Goal: Register for event/course

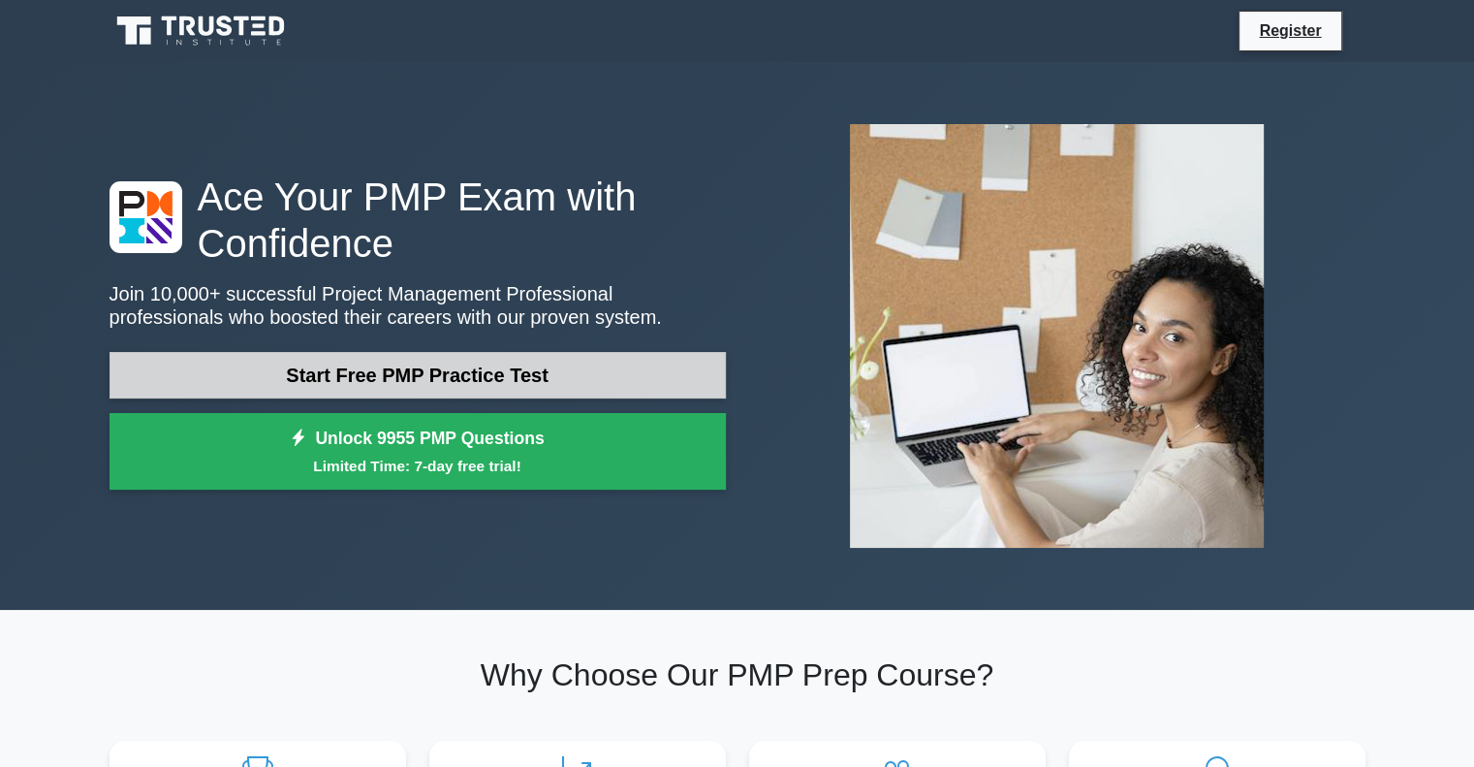
click at [305, 362] on link "Start Free PMP Practice Test" at bounding box center [418, 375] width 616 height 47
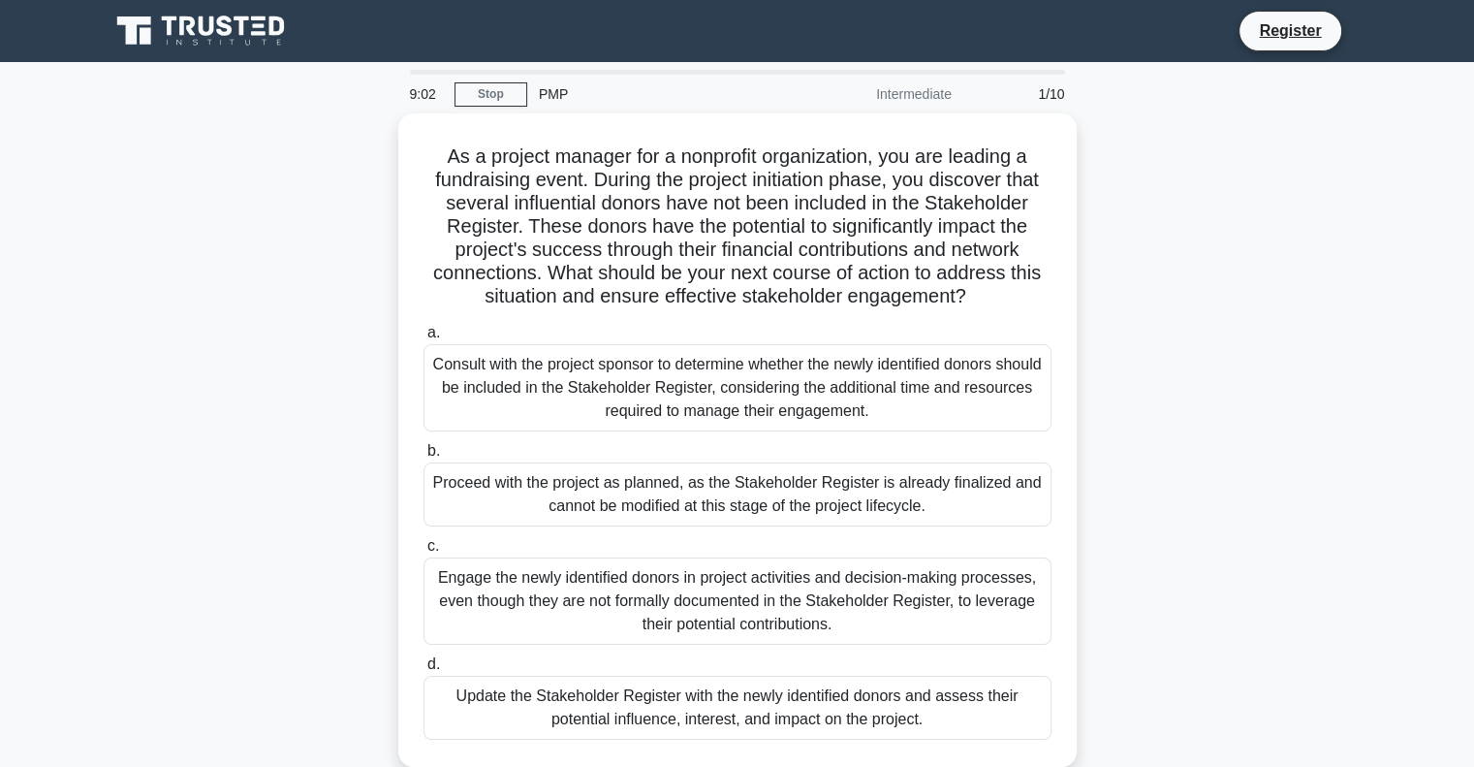
scroll to position [97, 0]
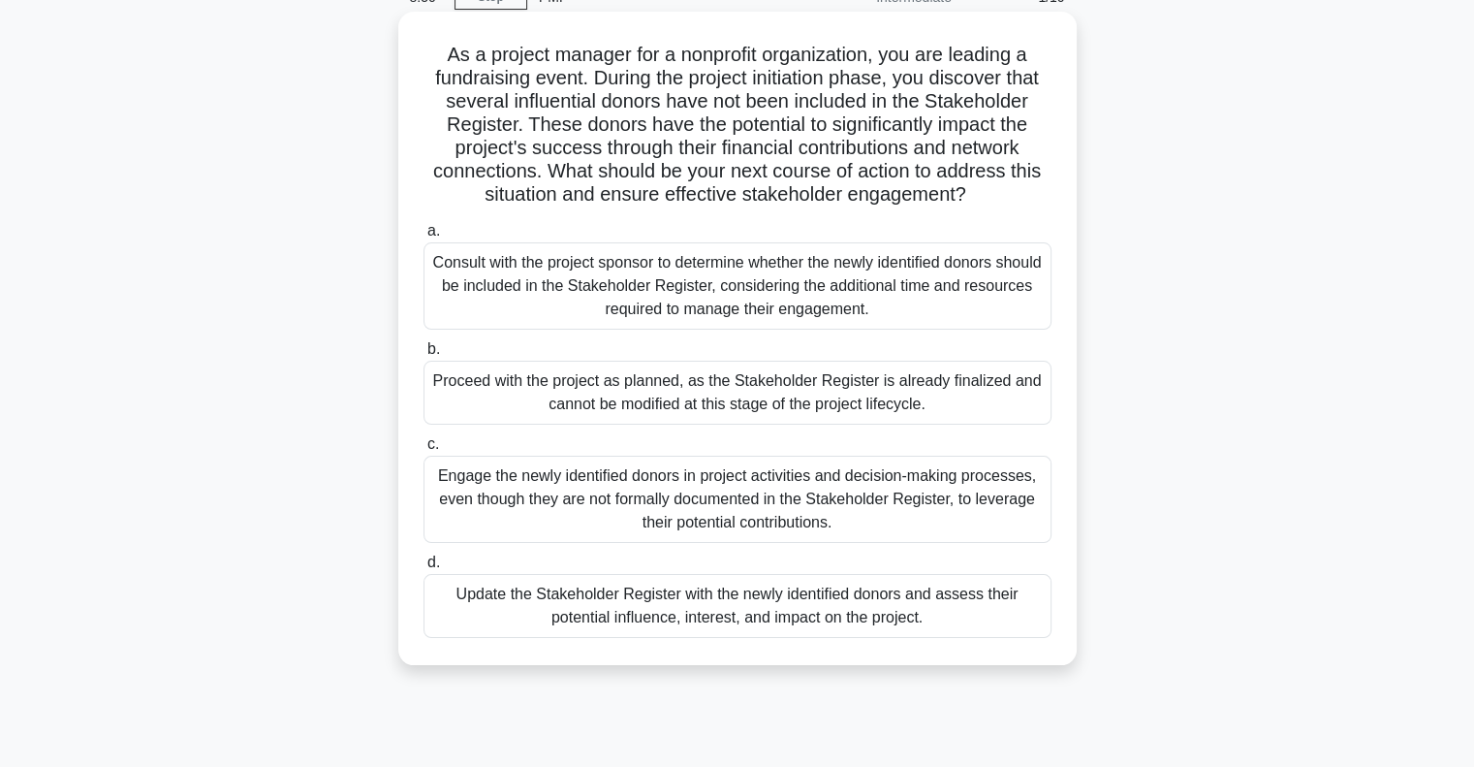
click at [676, 253] on div "Consult with the project sponsor to determine whether the newly identified dono…" at bounding box center [738, 285] width 628 height 87
click at [424, 237] on input "a. Consult with the project sponsor to determine whether the newly identified d…" at bounding box center [424, 231] width 0 height 13
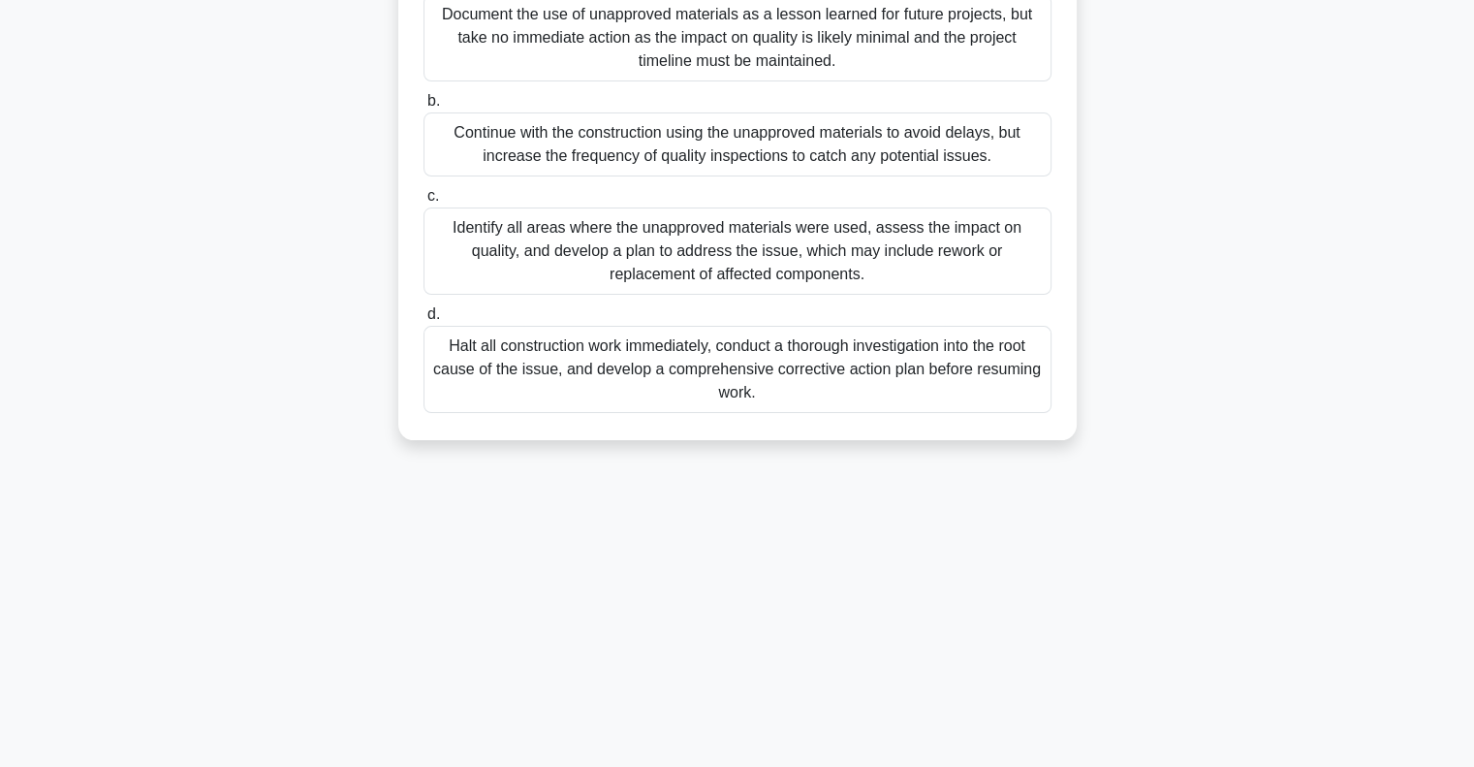
scroll to position [0, 0]
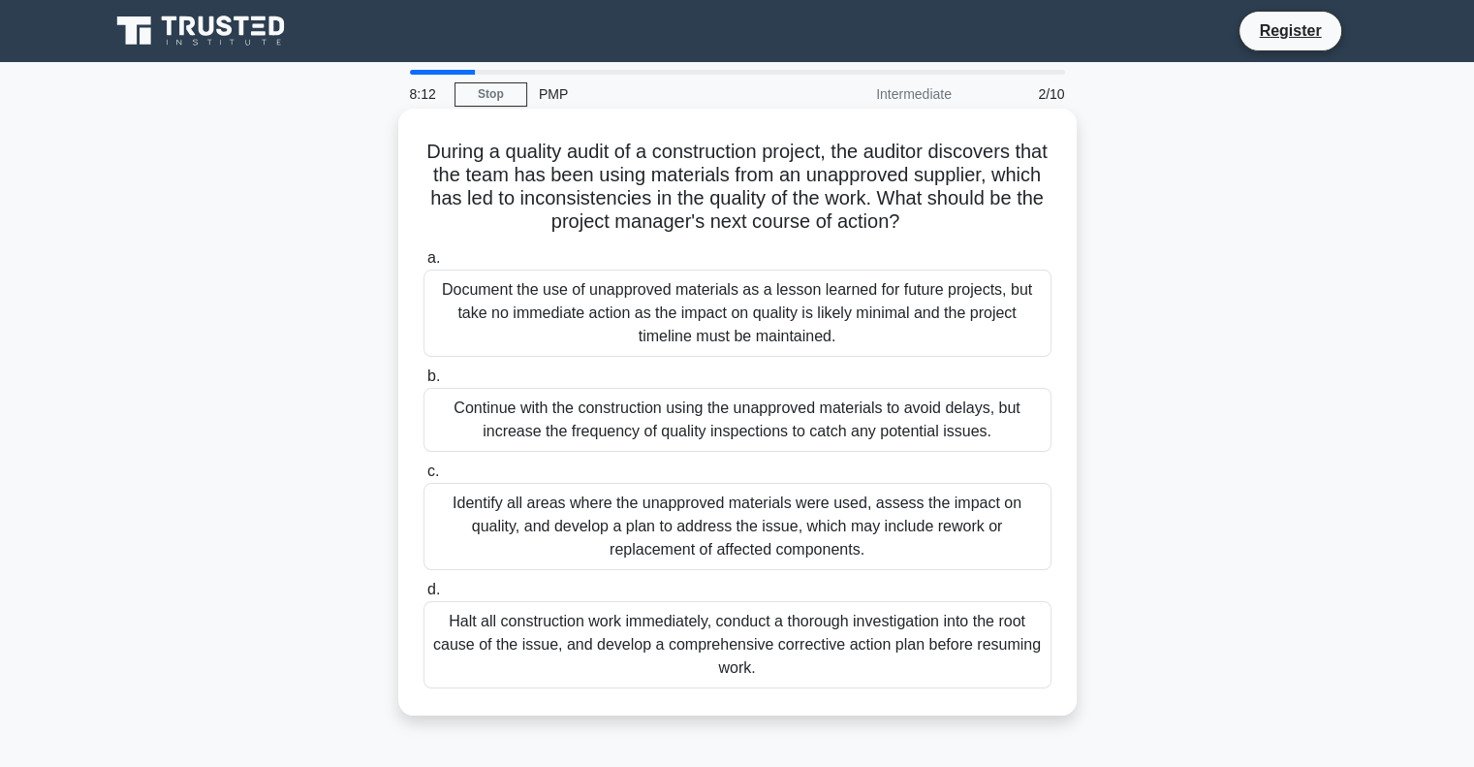
click at [547, 533] on div "Identify all areas where the unapproved materials were used, assess the impact …" at bounding box center [738, 526] width 628 height 87
click at [424, 478] on input "c. Identify all areas where the unapproved materials were used, assess the impa…" at bounding box center [424, 471] width 0 height 13
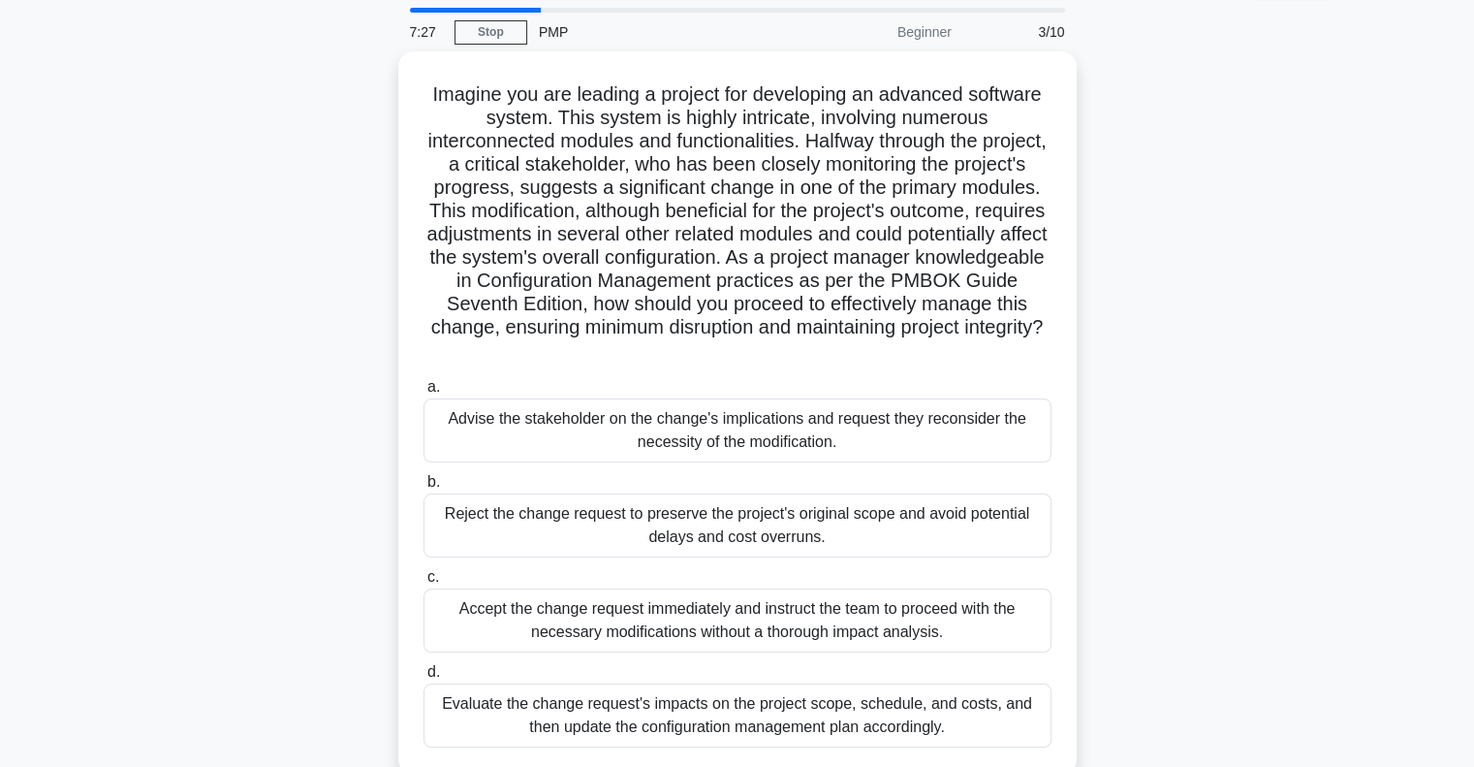
scroll to position [97, 0]
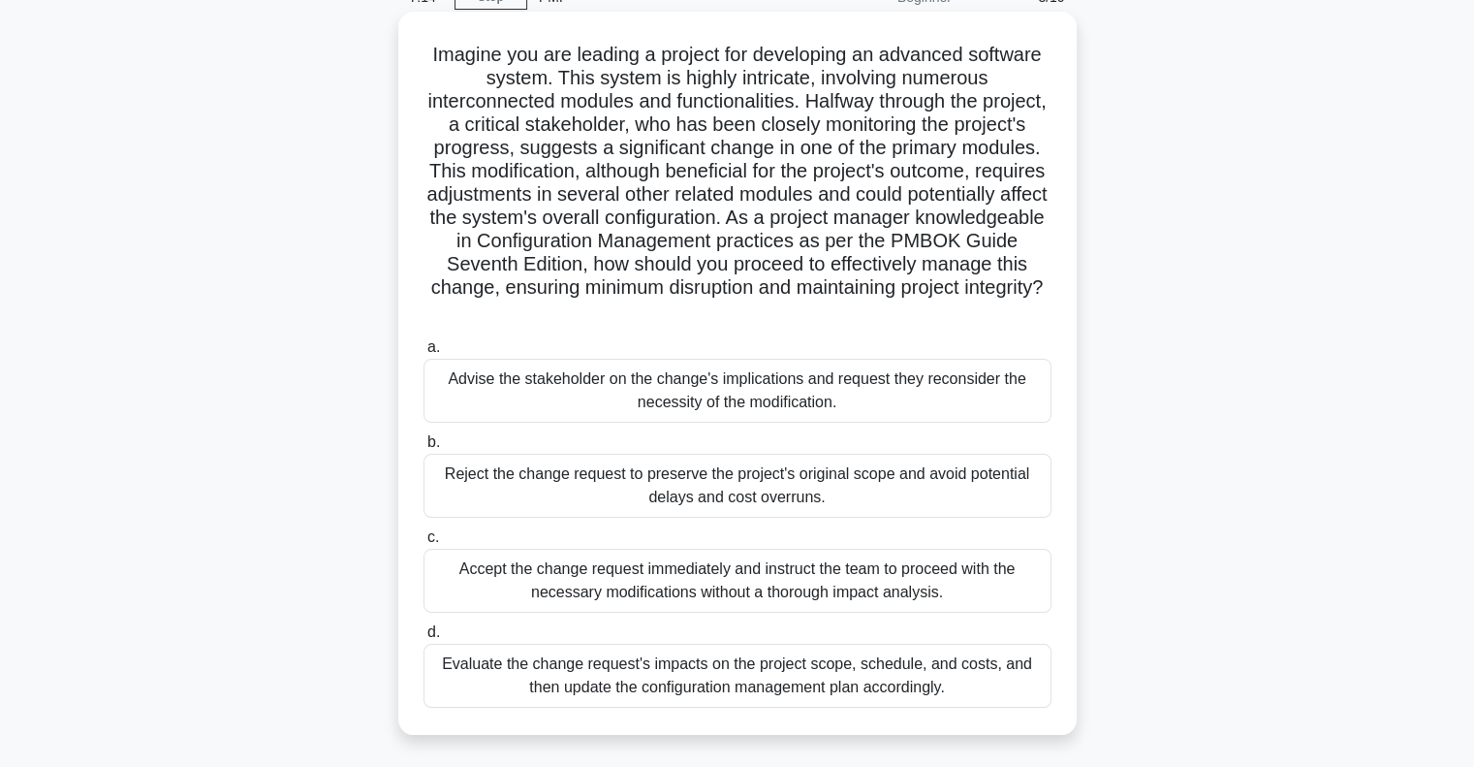
click at [559, 666] on div "Evaluate the change request's impacts on the project scope, schedule, and costs…" at bounding box center [738, 676] width 628 height 64
click at [424, 639] on input "d. Evaluate the change request's impacts on the project scope, schedule, and co…" at bounding box center [424, 632] width 0 height 13
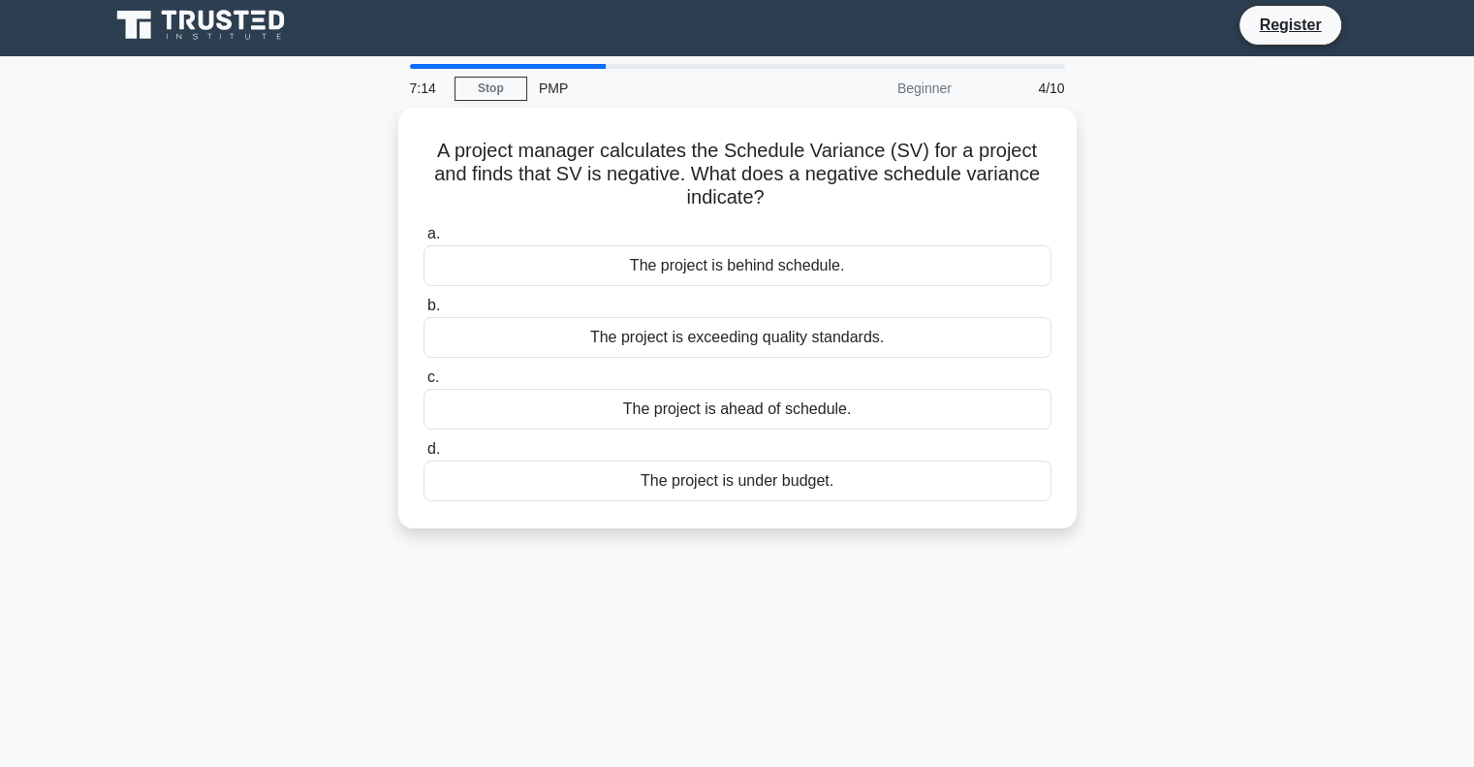
scroll to position [0, 0]
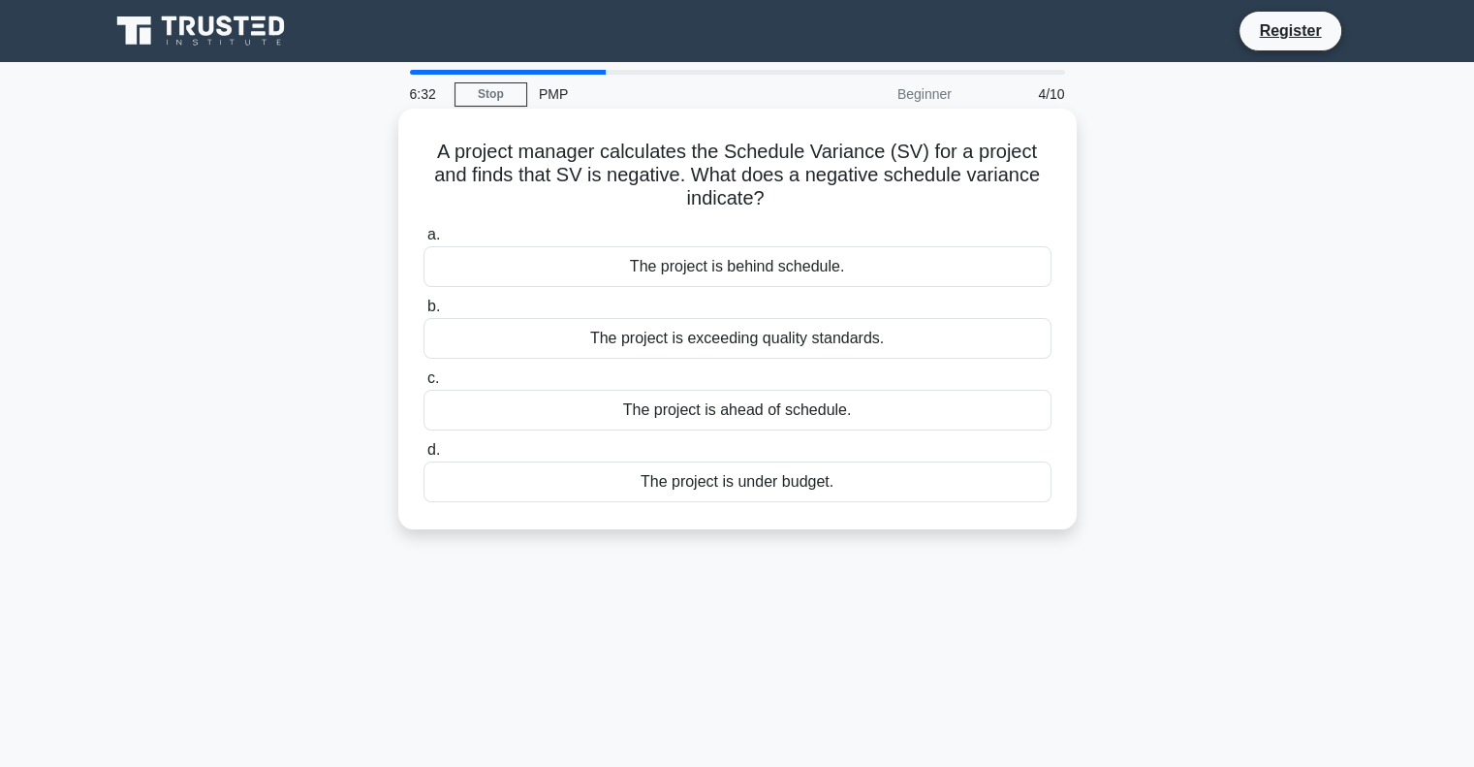
click at [702, 265] on div "The project is behind schedule." at bounding box center [738, 266] width 628 height 41
click at [424, 241] on input "a. The project is behind schedule." at bounding box center [424, 235] width 0 height 13
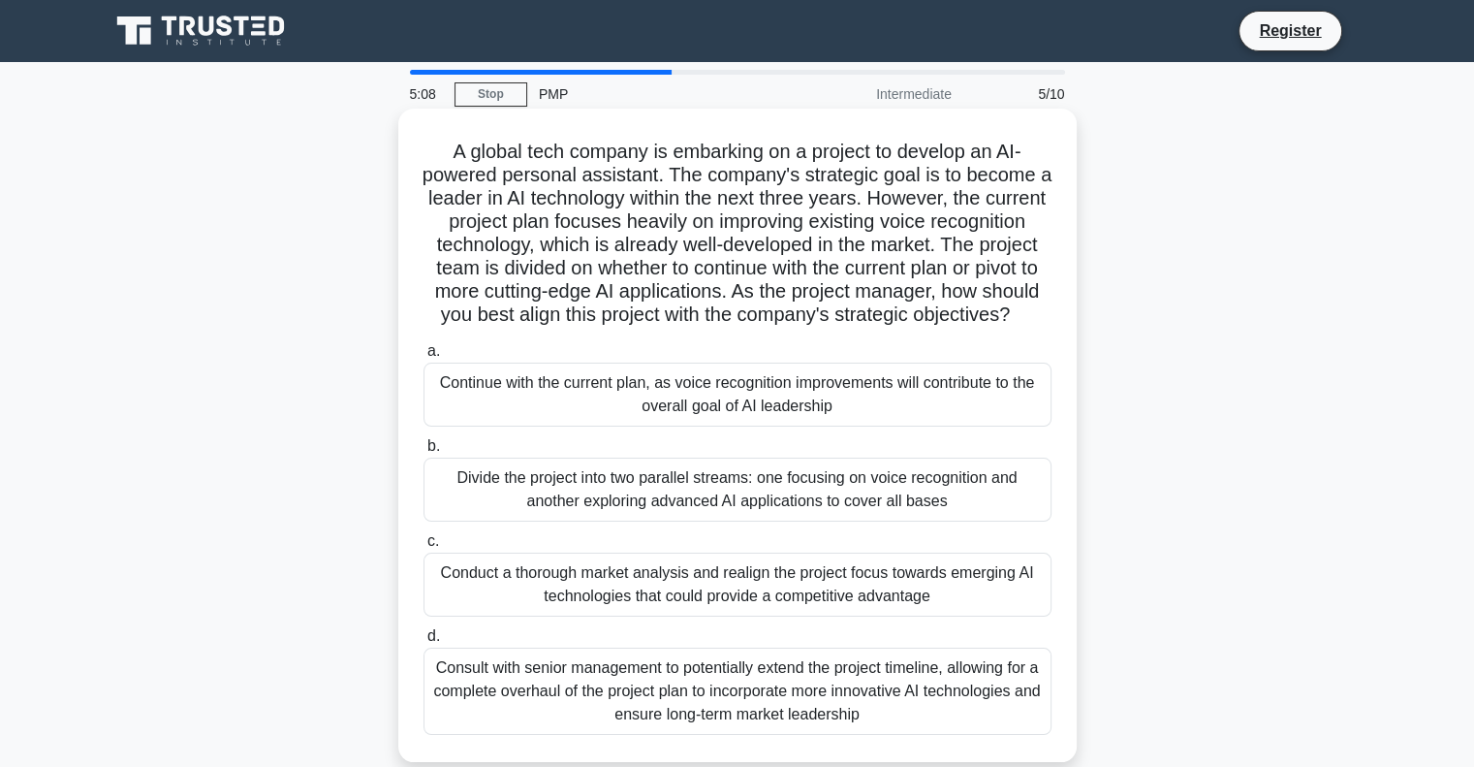
click at [635, 421] on div "Continue with the current plan, as voice recognition improvements will contribu…" at bounding box center [738, 394] width 628 height 64
click at [424, 358] on input "a. Continue with the current plan, as voice recognition improvements will contr…" at bounding box center [424, 351] width 0 height 13
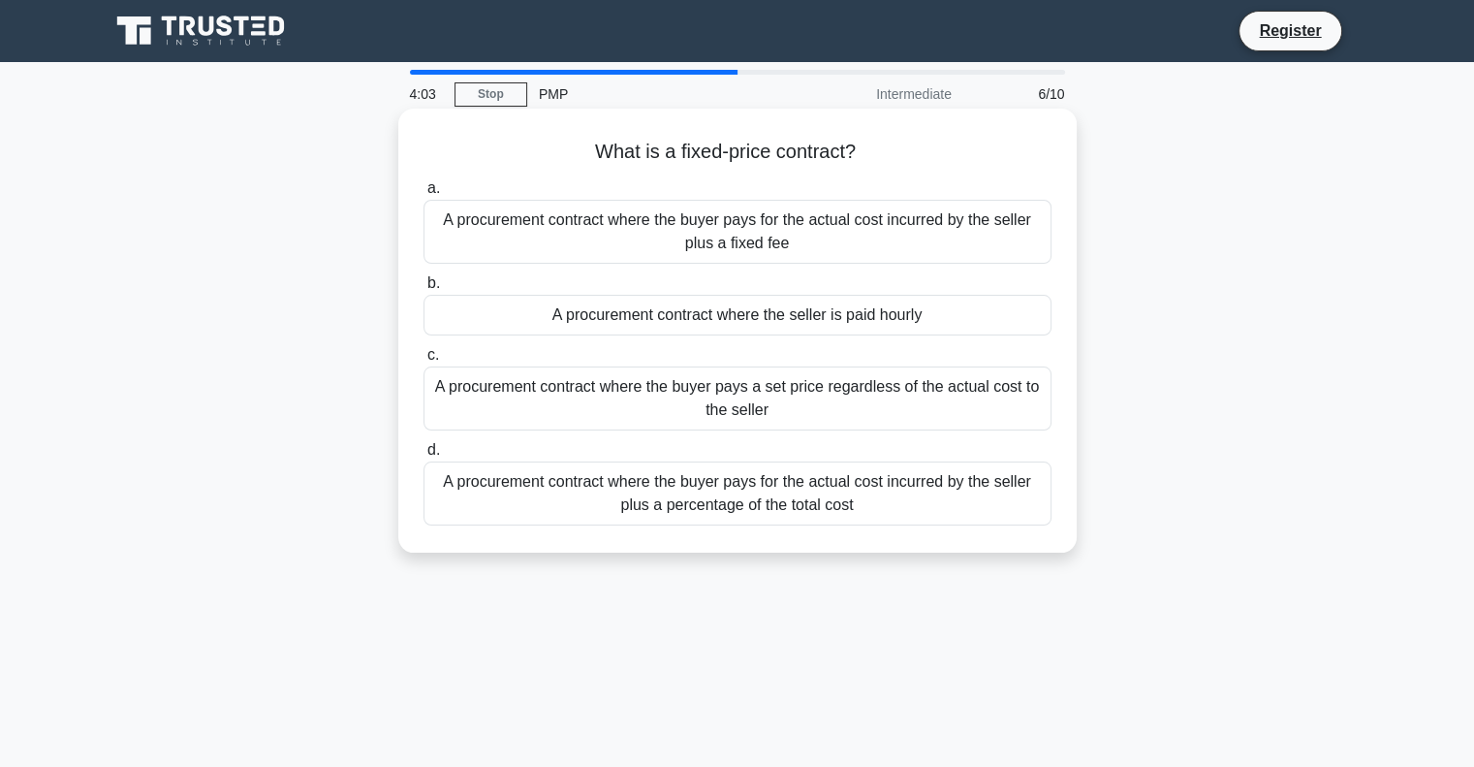
click at [667, 232] on div "A procurement contract where the buyer pays for the actual cost incurred by the…" at bounding box center [738, 232] width 628 height 64
click at [424, 195] on input "a. A procurement contract where the buyer pays for the actual cost incurred by …" at bounding box center [424, 188] width 0 height 13
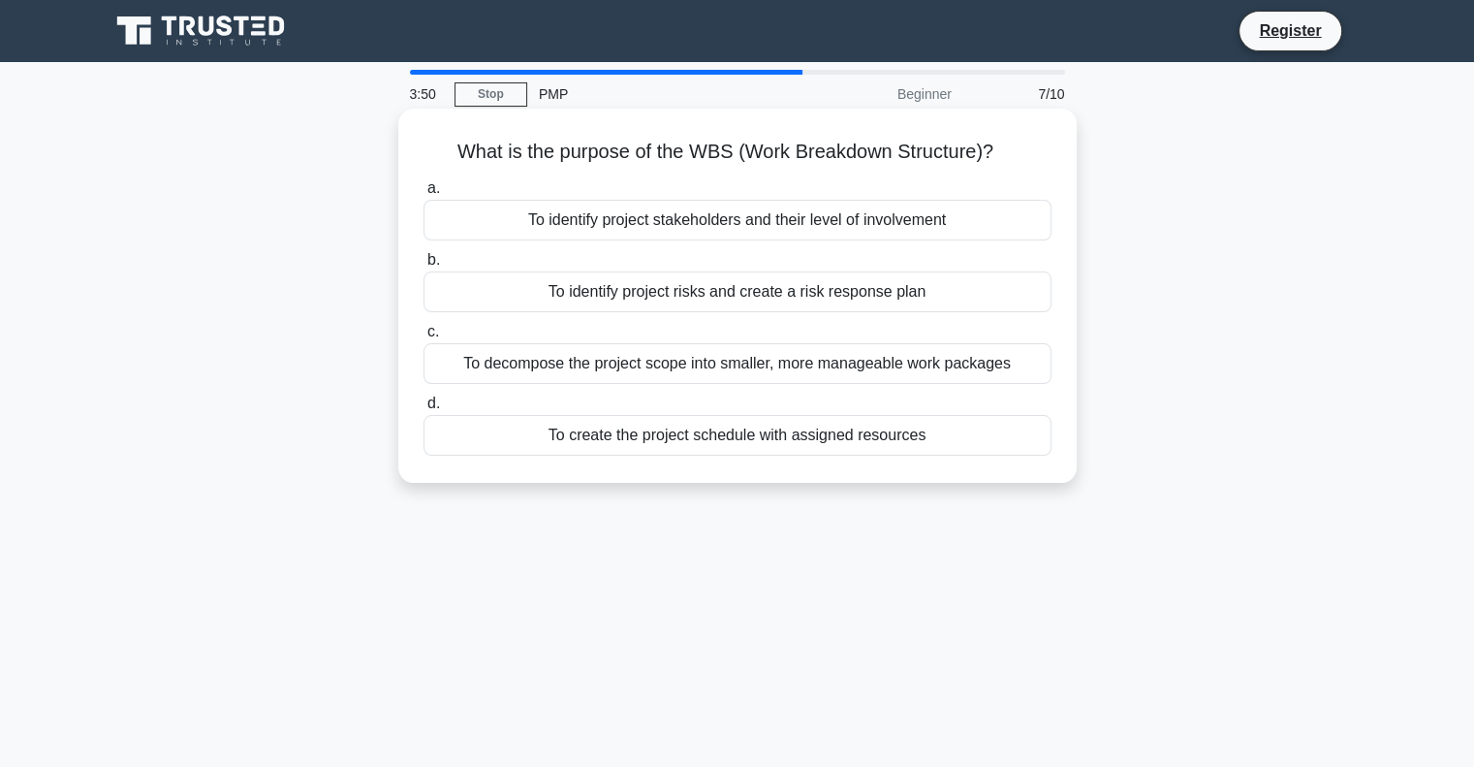
click at [516, 362] on div "To decompose the project scope into smaller, more manageable work packages" at bounding box center [738, 363] width 628 height 41
click at [424, 338] on input "c. To decompose the project scope into smaller, more manageable work packages" at bounding box center [424, 332] width 0 height 13
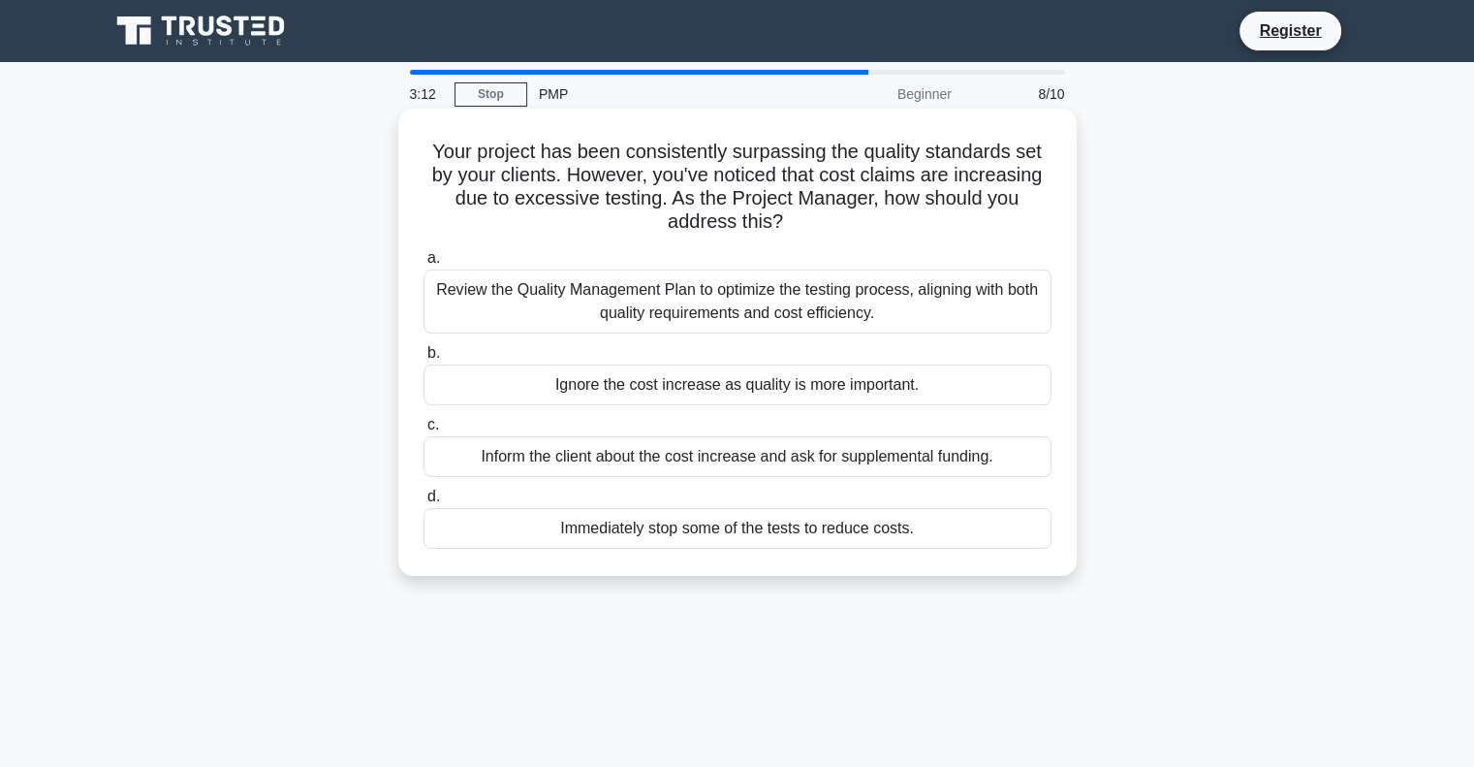
click at [690, 315] on div "Review the Quality Management Plan to optimize the testing process, aligning wi…" at bounding box center [738, 301] width 628 height 64
click at [424, 265] on input "a. Review the Quality Management Plan to optimize the testing process, aligning…" at bounding box center [424, 258] width 0 height 13
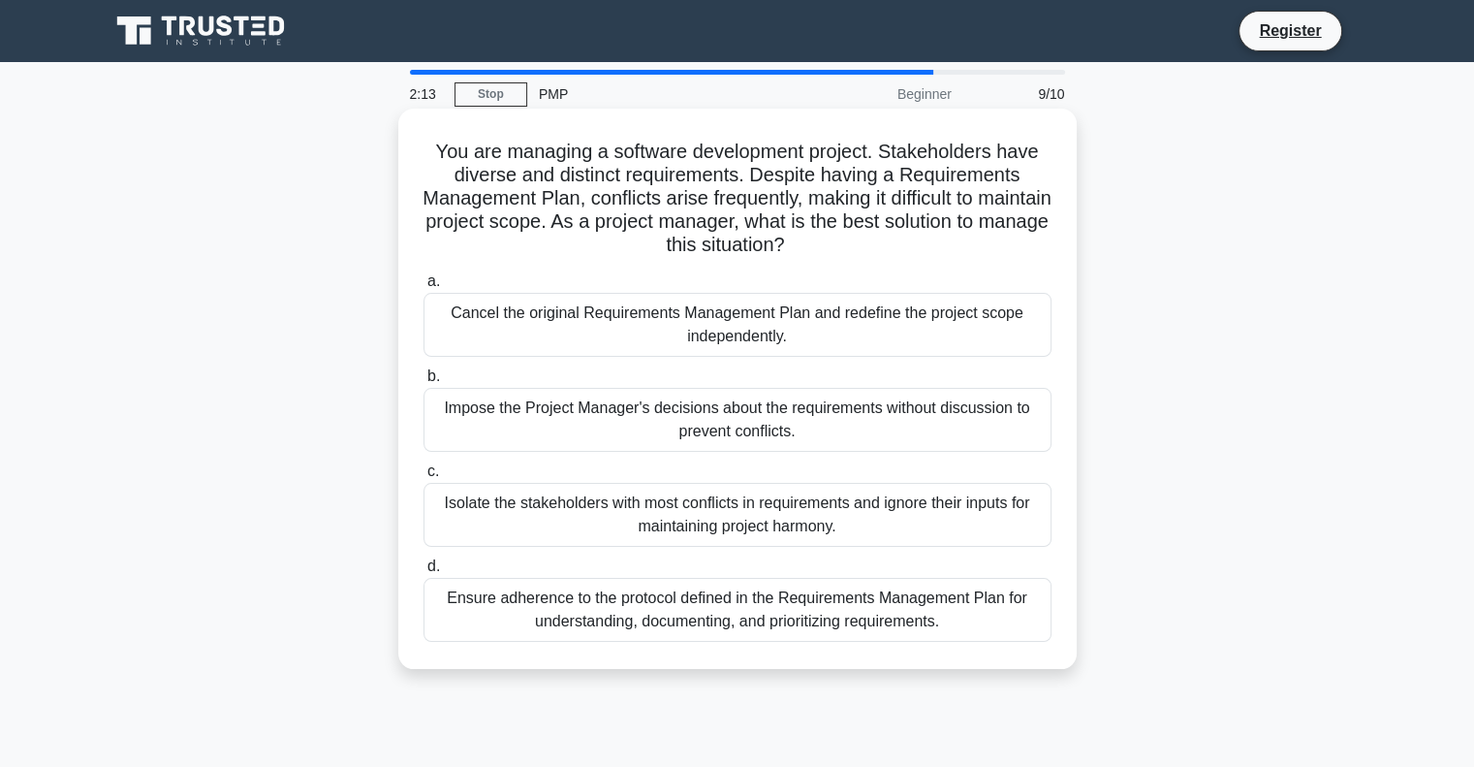
click at [542, 599] on div "Ensure adherence to the protocol defined in the Requirements Management Plan fo…" at bounding box center [738, 610] width 628 height 64
click at [424, 573] on input "d. Ensure adherence to the protocol defined in the Requirements Management Plan…" at bounding box center [424, 566] width 0 height 13
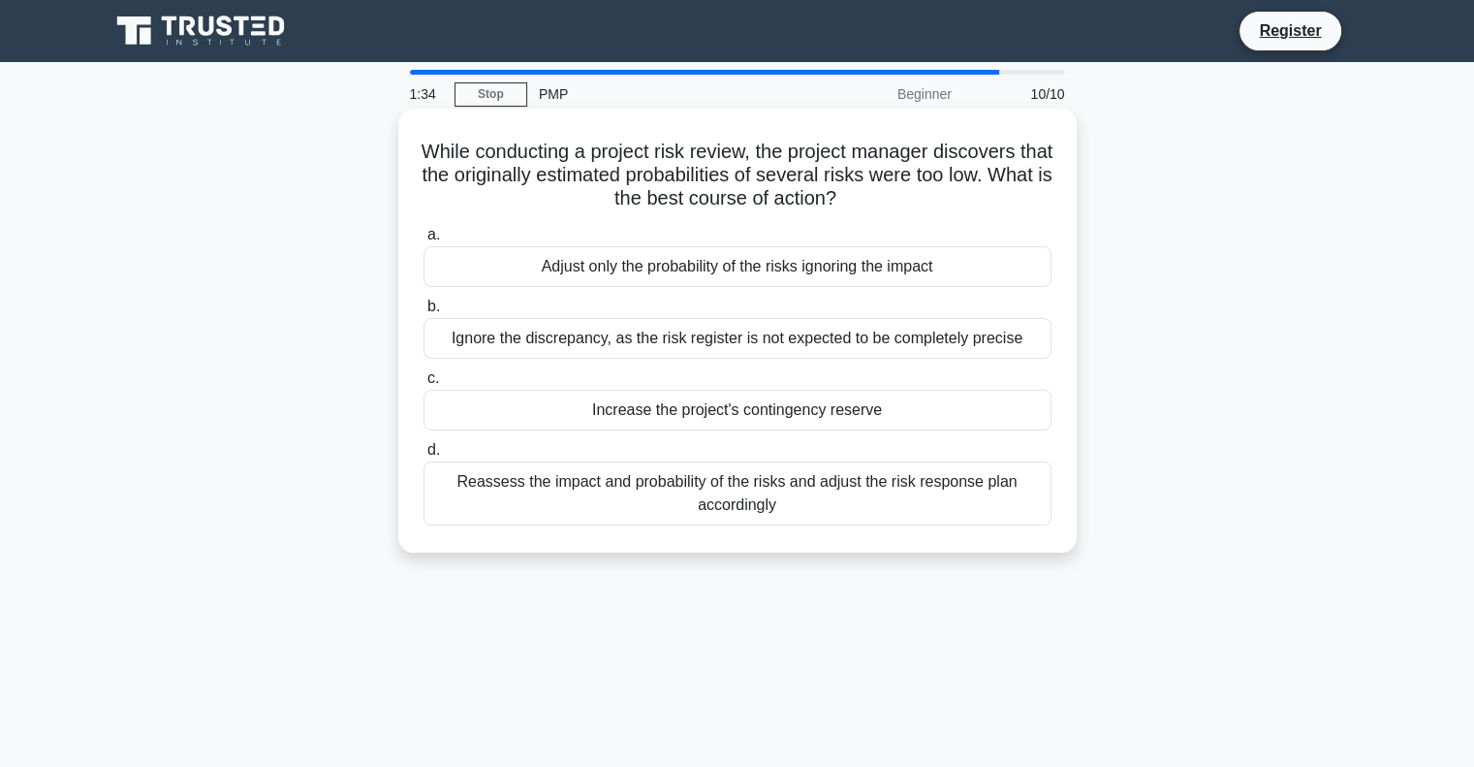
click at [674, 495] on div "Reassess the impact and probability of the risks and adjust the risk response p…" at bounding box center [738, 493] width 628 height 64
click at [424, 456] on input "d. Reassess the impact and probability of the risks and adjust the risk respons…" at bounding box center [424, 450] width 0 height 13
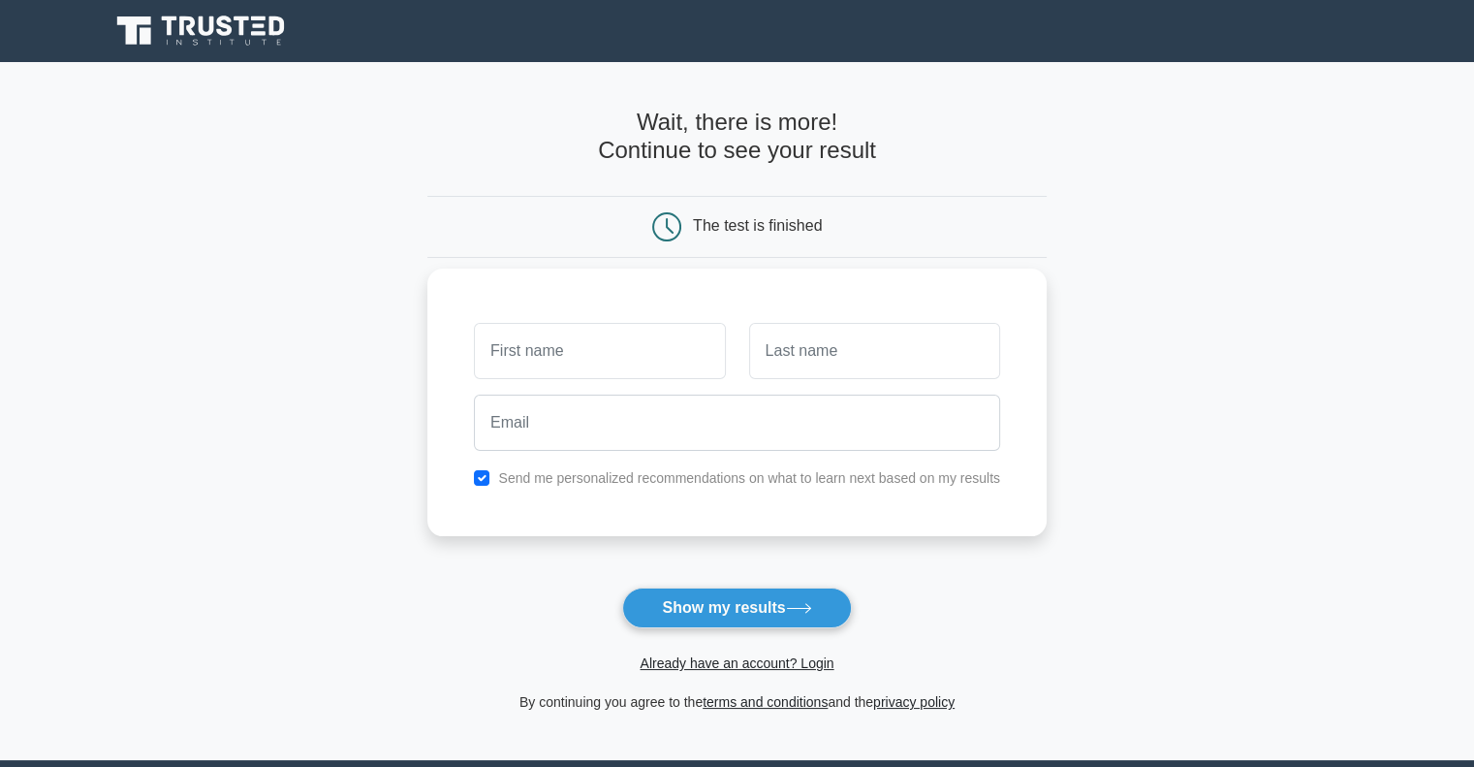
click at [596, 357] on input "text" at bounding box center [599, 351] width 251 height 56
type input "Houda"
click at [795, 357] on input "text" at bounding box center [874, 351] width 251 height 56
type input "Harbaoui"
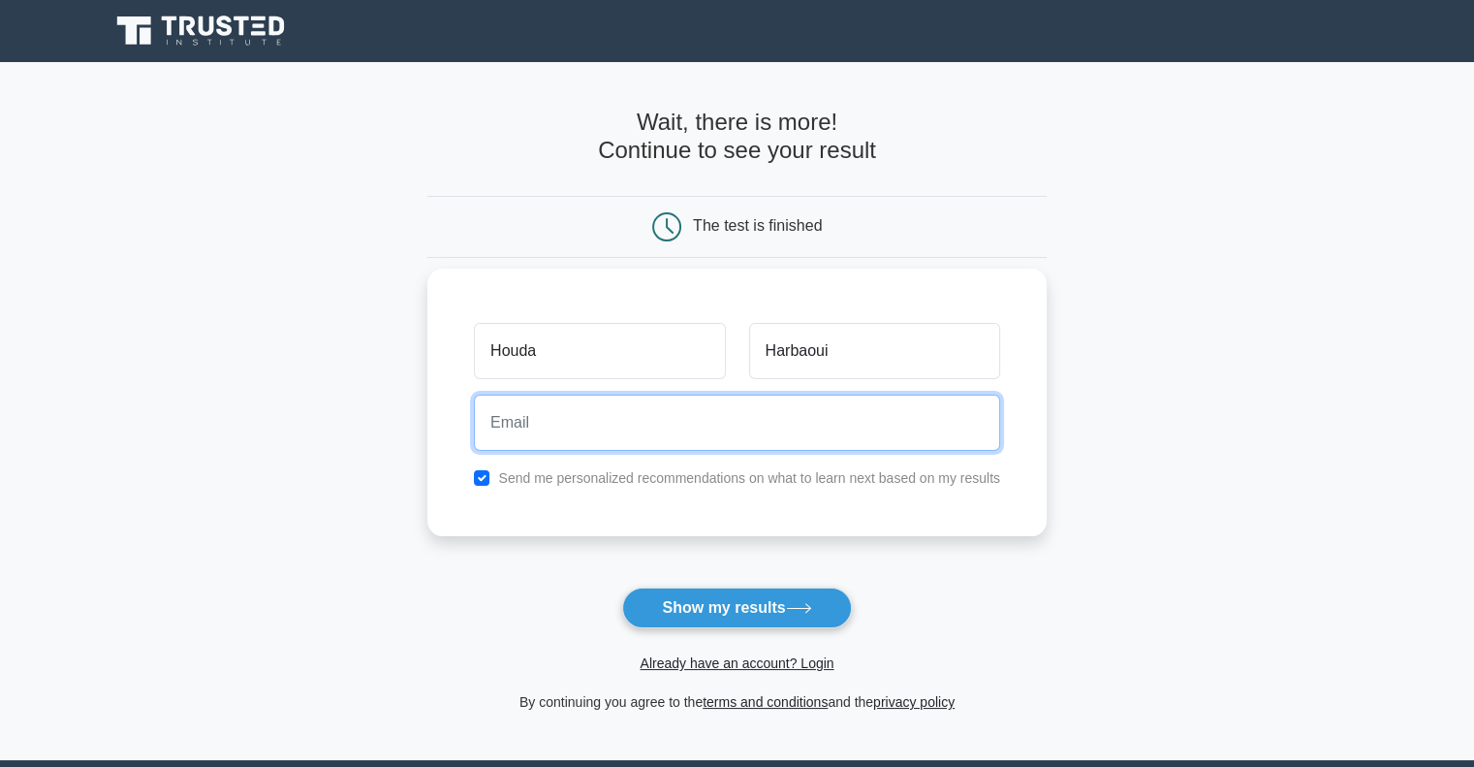
click at [801, 437] on input "email" at bounding box center [737, 422] width 526 height 56
type input "harbaouihouda@gmail.com"
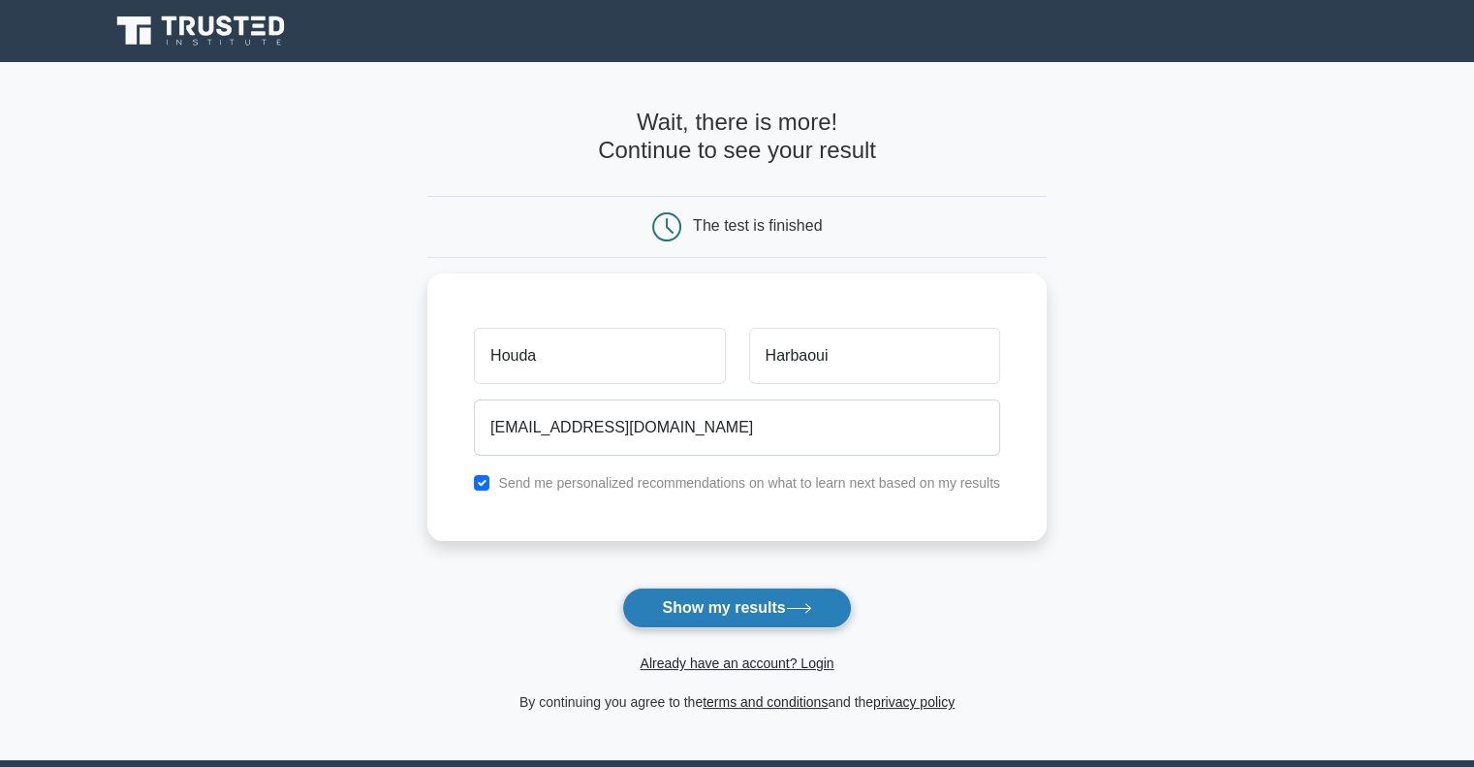
click at [728, 609] on button "Show my results" at bounding box center [736, 607] width 229 height 41
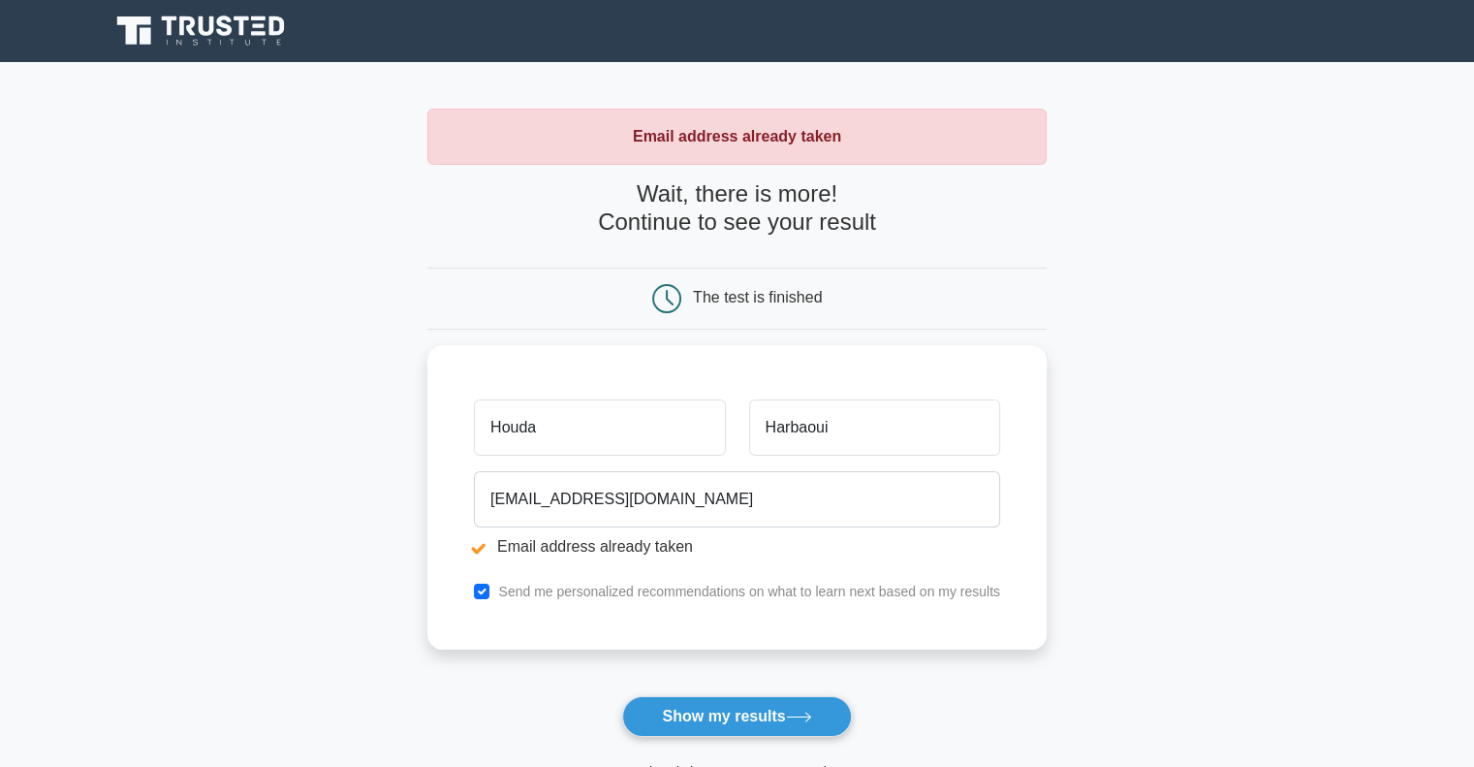
click at [1210, 425] on main "Email address already taken Wait, there is more! Continue to see your result Th…" at bounding box center [737, 465] width 1474 height 806
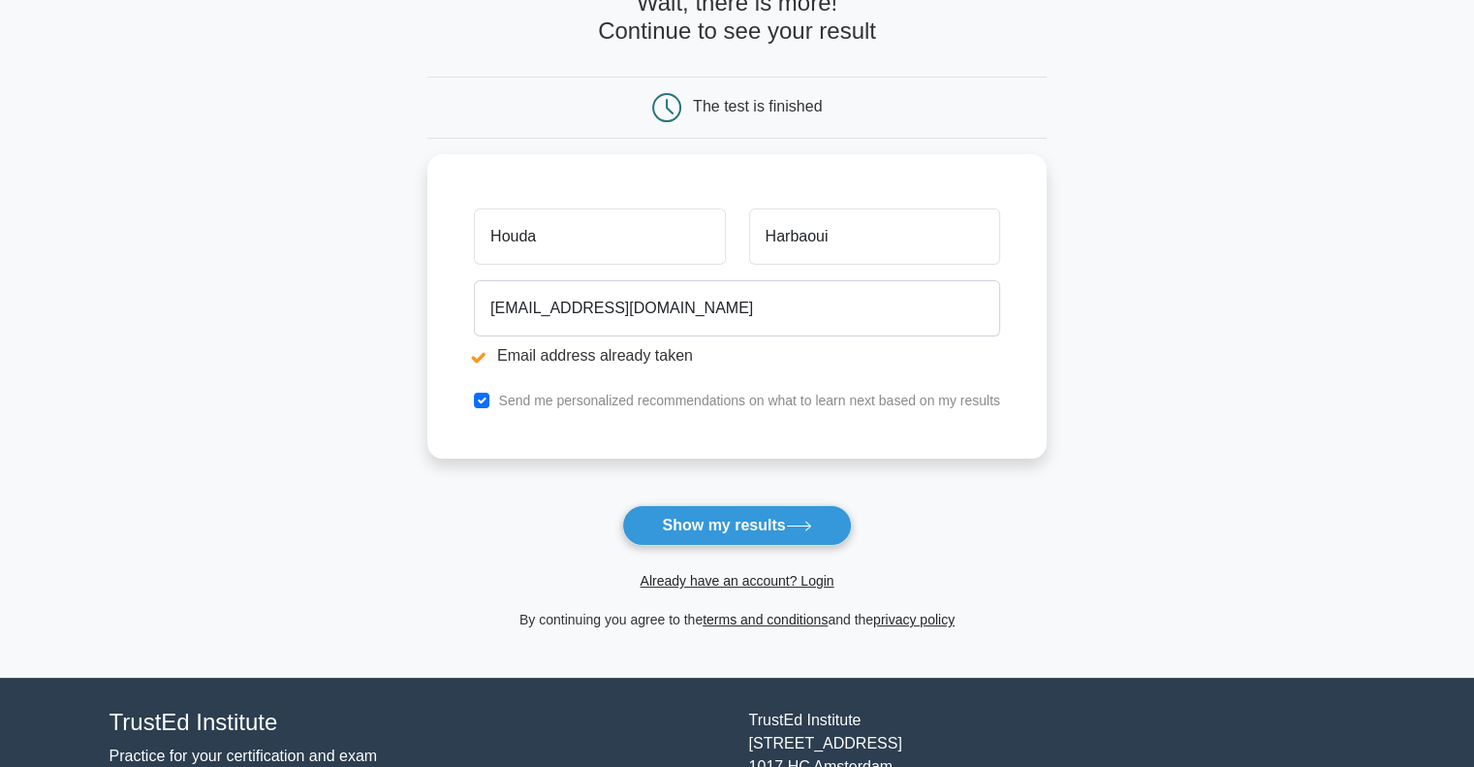
scroll to position [194, 0]
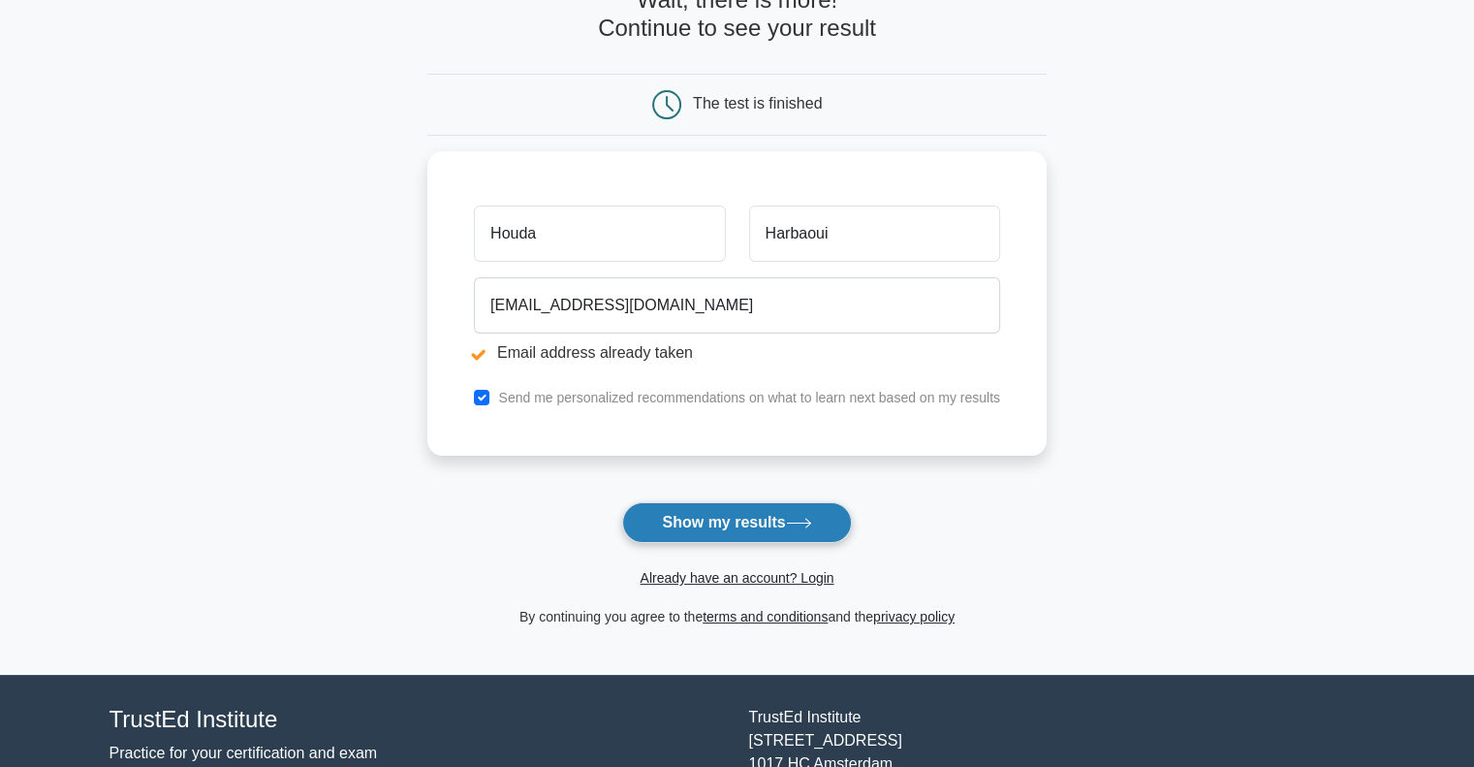
click at [753, 522] on button "Show my results" at bounding box center [736, 522] width 229 height 41
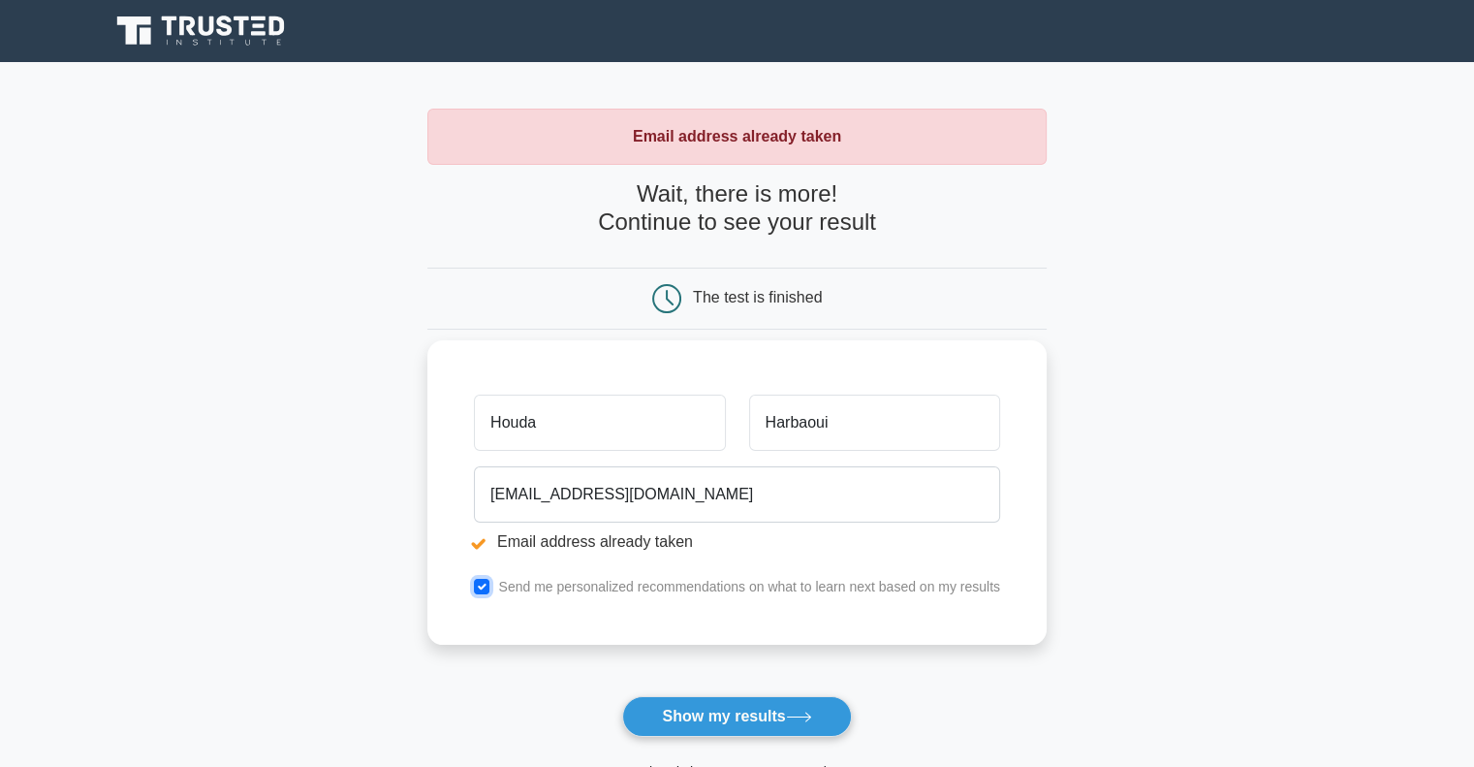
click at [478, 587] on input "checkbox" at bounding box center [482, 587] width 16 height 16
checkbox input "false"
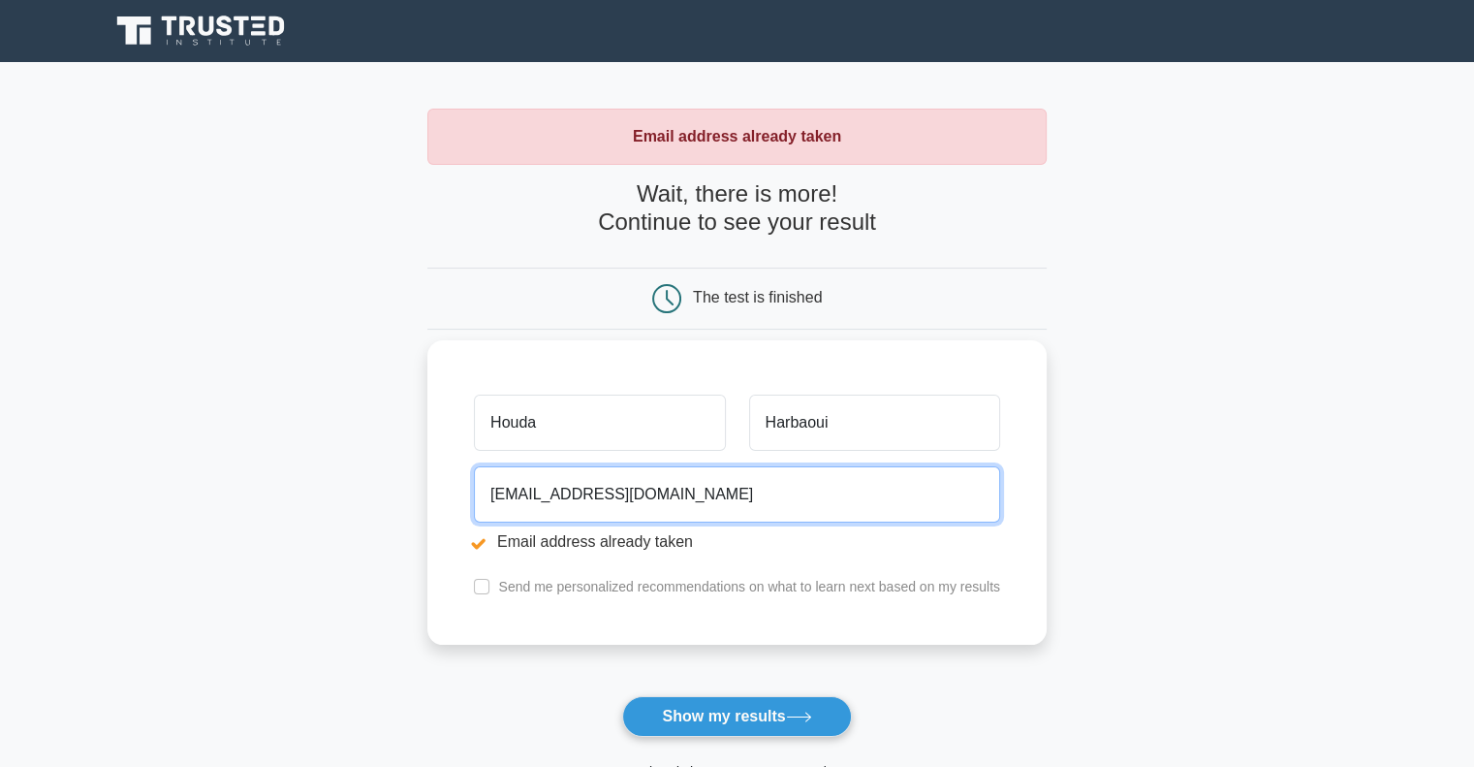
click at [714, 494] on input "harbaouihouda@gmail.com" at bounding box center [737, 494] width 526 height 56
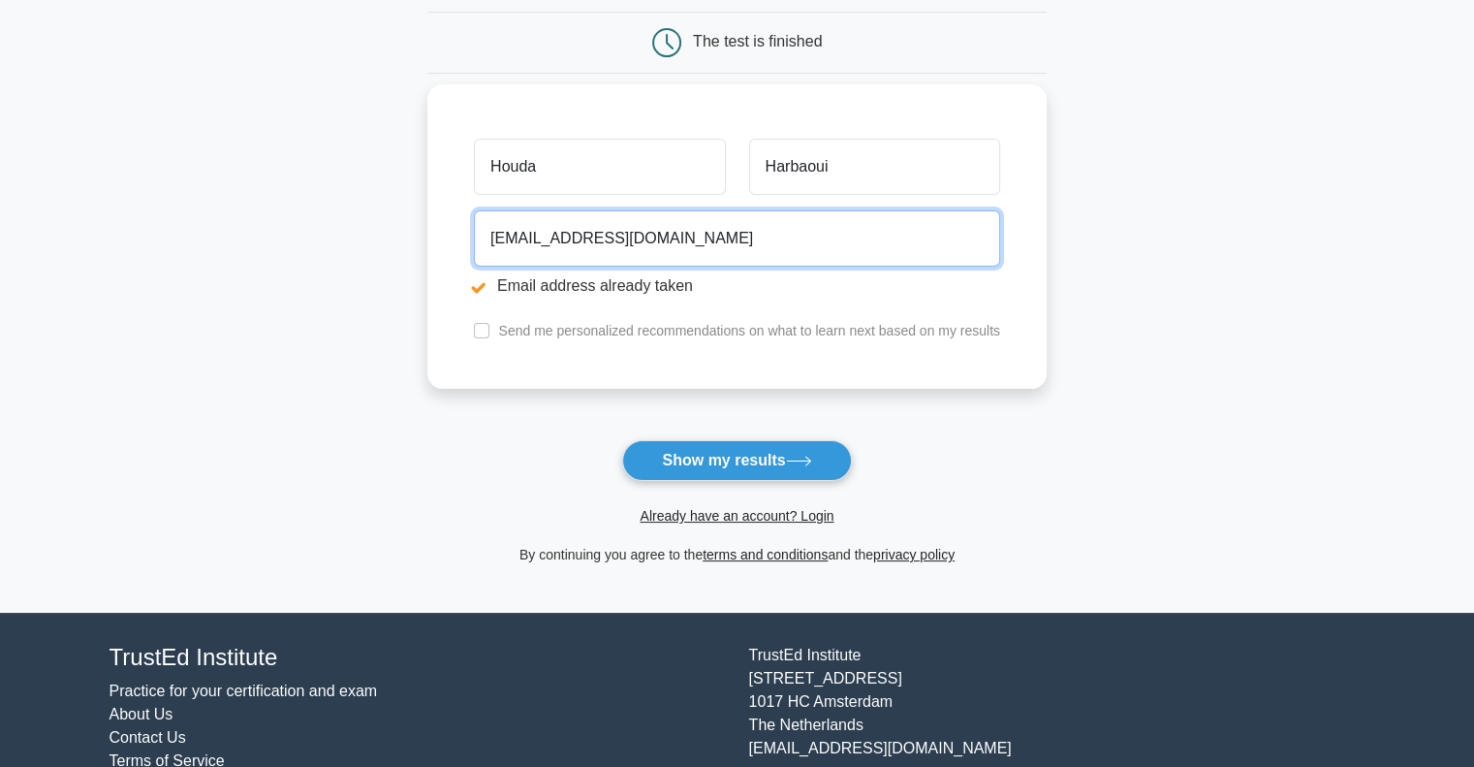
scroll to position [314, 0]
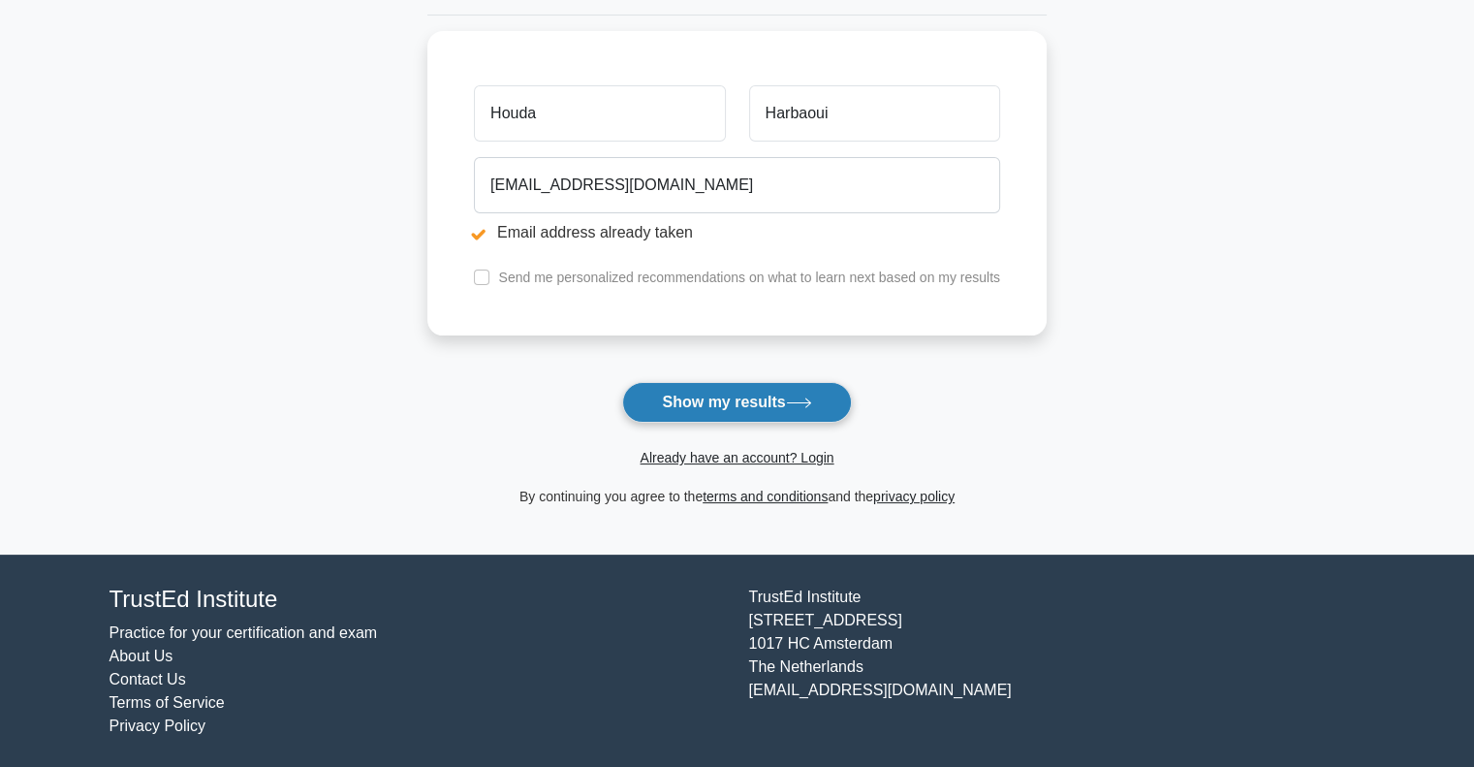
click at [750, 406] on button "Show my results" at bounding box center [736, 402] width 229 height 41
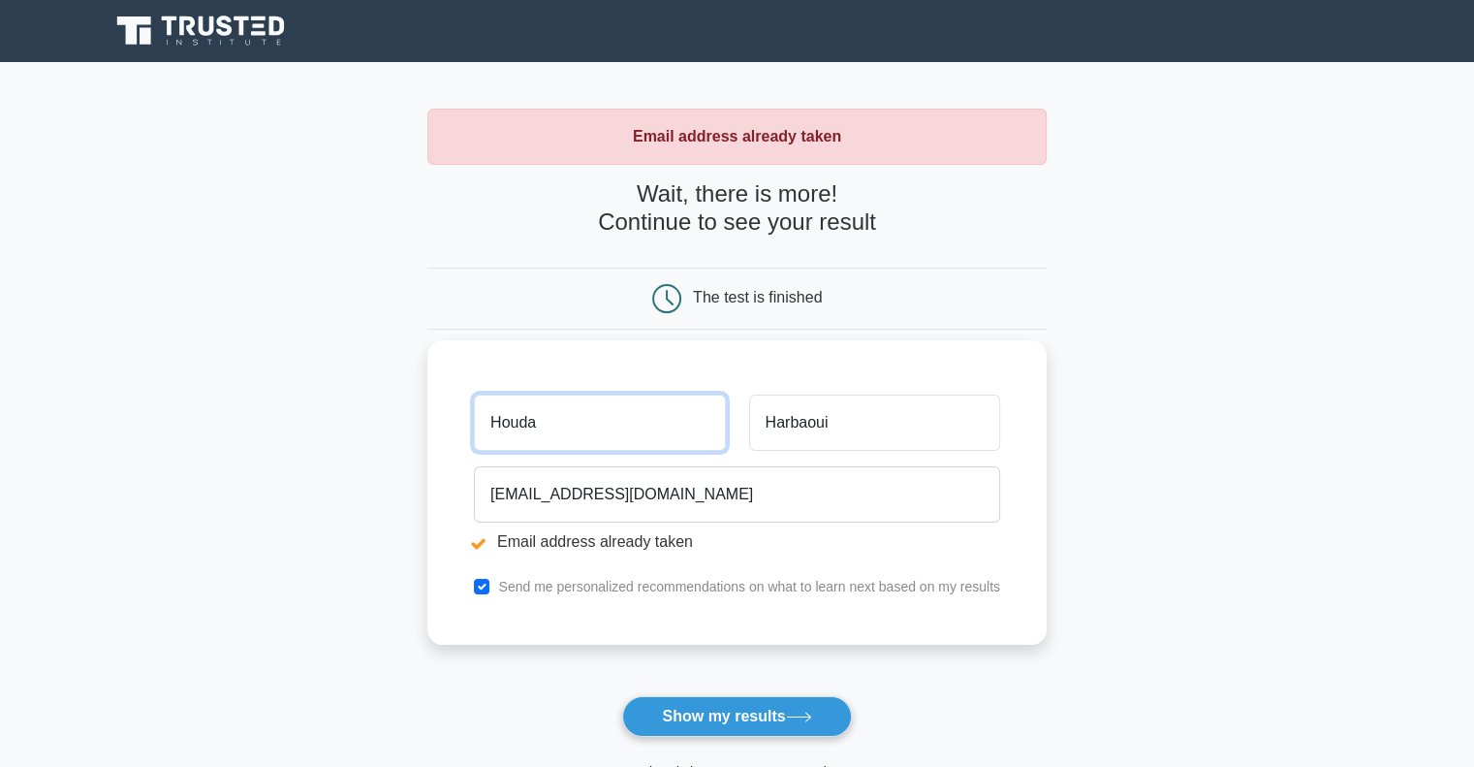
click at [627, 437] on input "Houda" at bounding box center [599, 422] width 251 height 56
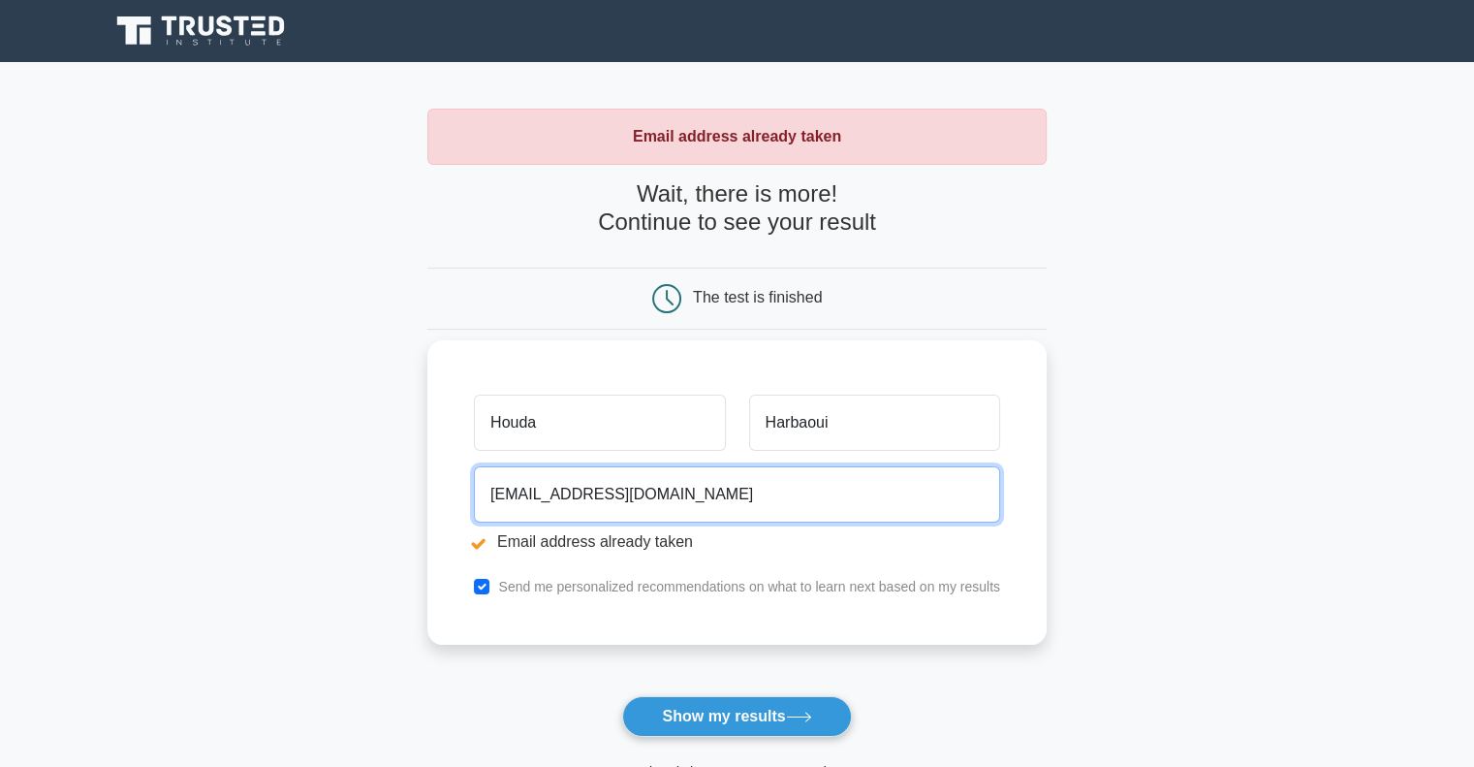
click at [725, 509] on input "harbaouihouda@gmail.com" at bounding box center [737, 494] width 526 height 56
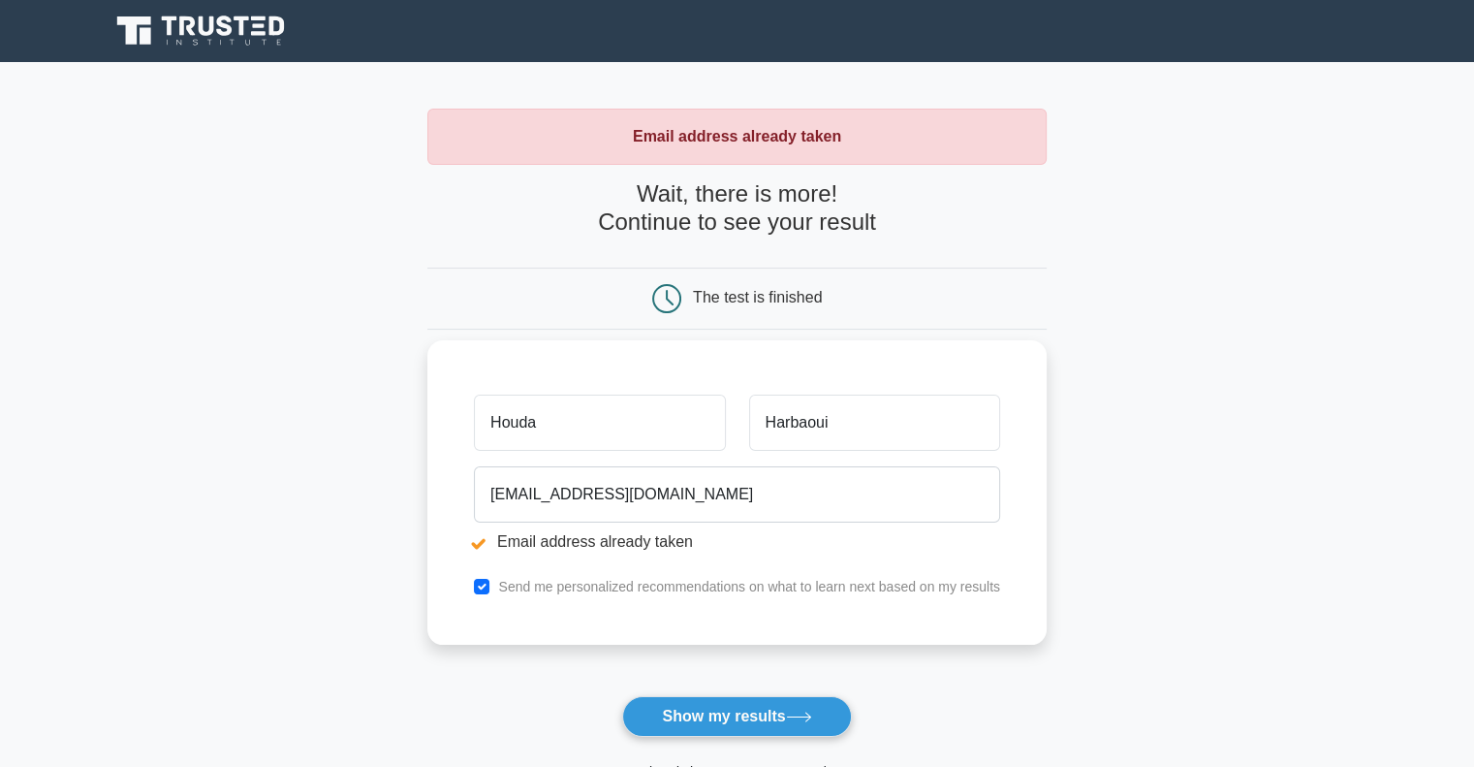
click at [725, 581] on label "Send me personalized recommendations on what to learn next based on my results" at bounding box center [749, 587] width 502 height 16
click at [730, 590] on label "Send me personalized recommendations on what to learn next based on my results" at bounding box center [749, 587] width 502 height 16
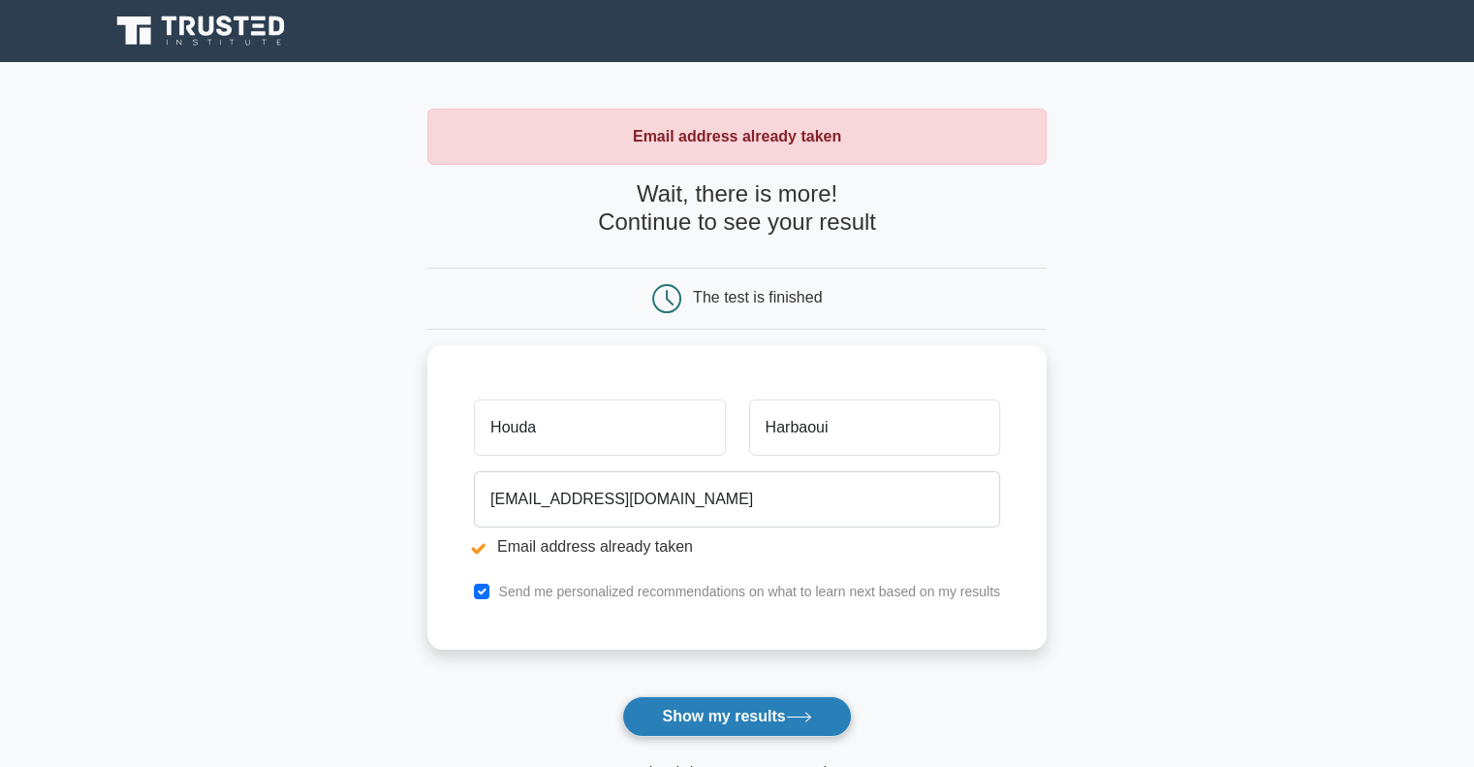
click at [729, 723] on button "Show my results" at bounding box center [736, 716] width 229 height 41
click at [564, 185] on h4 "Wait, there is more! Continue to see your result" at bounding box center [736, 208] width 619 height 56
click at [709, 229] on h4 "Wait, there is more! Continue to see your result" at bounding box center [736, 208] width 619 height 56
click at [763, 313] on div "The test is finished" at bounding box center [736, 298] width 619 height 62
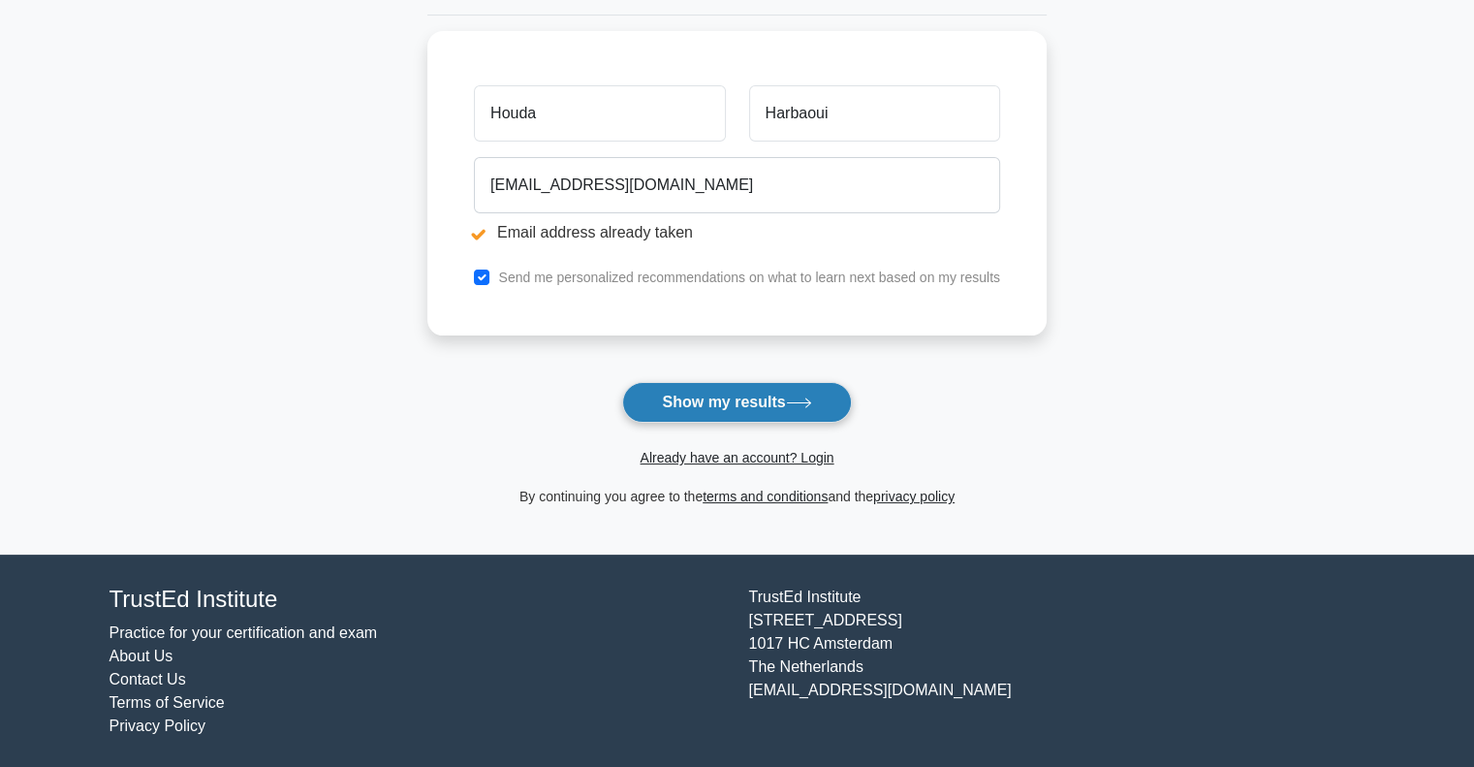
click at [739, 402] on button "Show my results" at bounding box center [736, 402] width 229 height 41
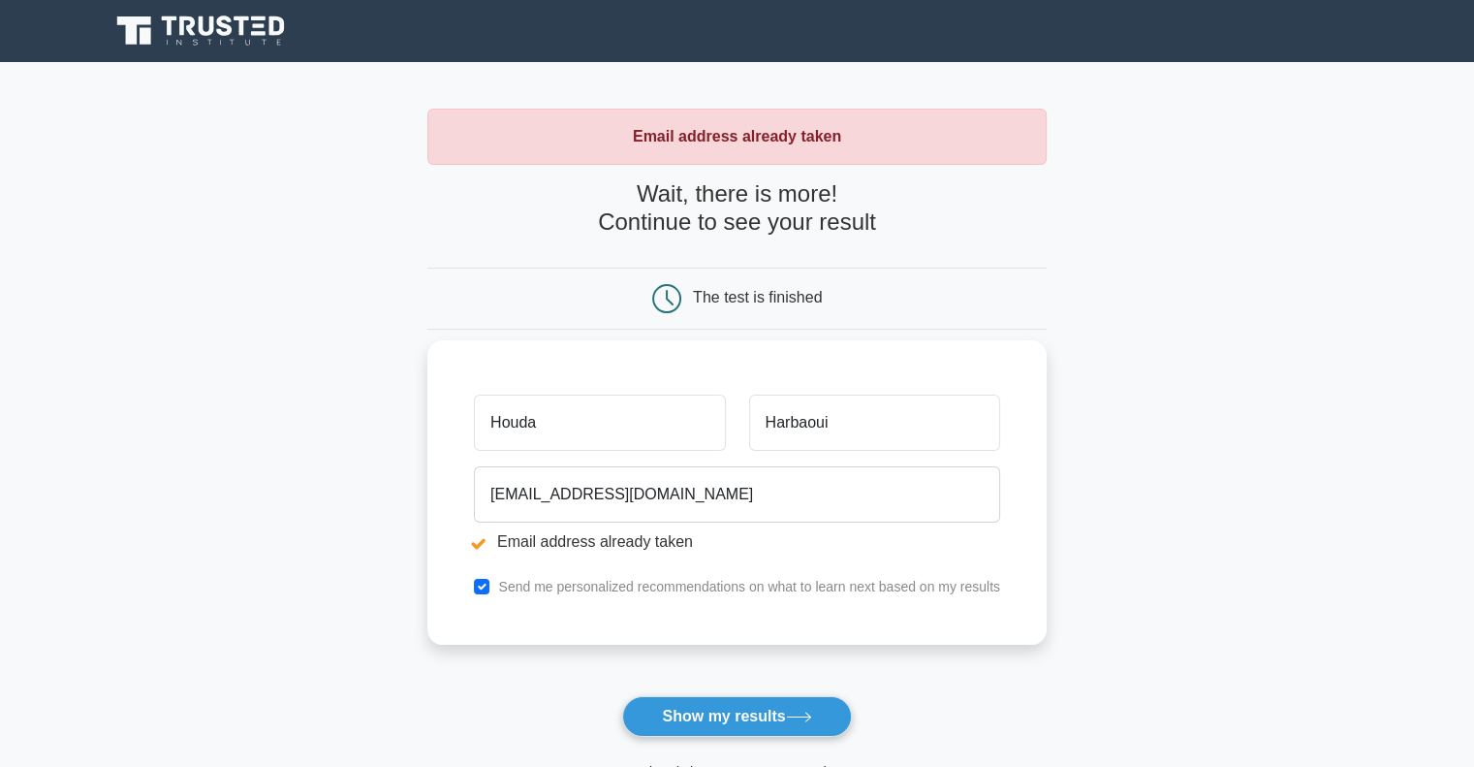
click at [641, 394] on input "Houda" at bounding box center [599, 422] width 251 height 56
click at [899, 415] on input "Harbaoui" at bounding box center [874, 422] width 251 height 56
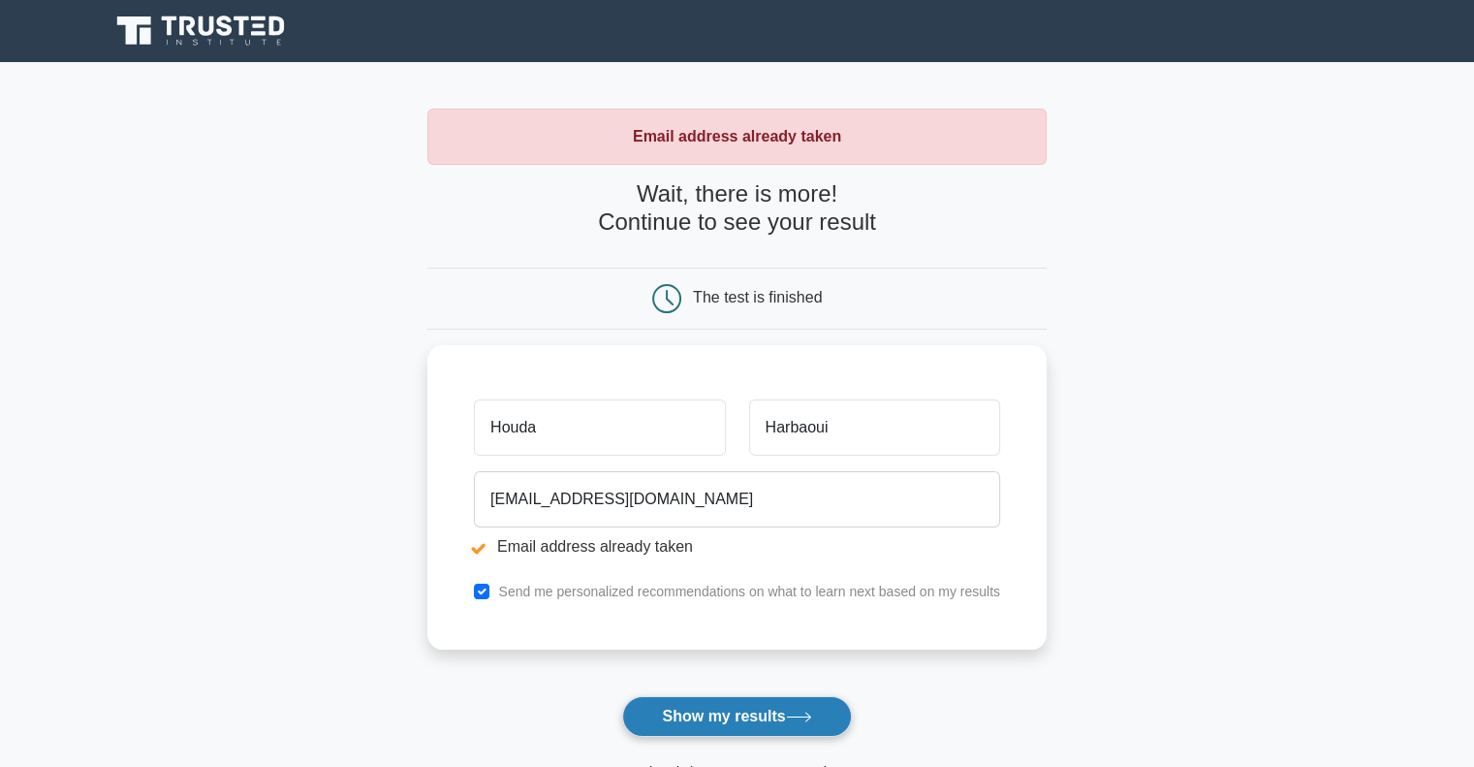
click at [711, 710] on button "Show my results" at bounding box center [736, 716] width 229 height 41
click at [711, 710] on form "Wait, there is more! Continue to see your result The test is finished [GEOGRAPH…" at bounding box center [736, 501] width 619 height 642
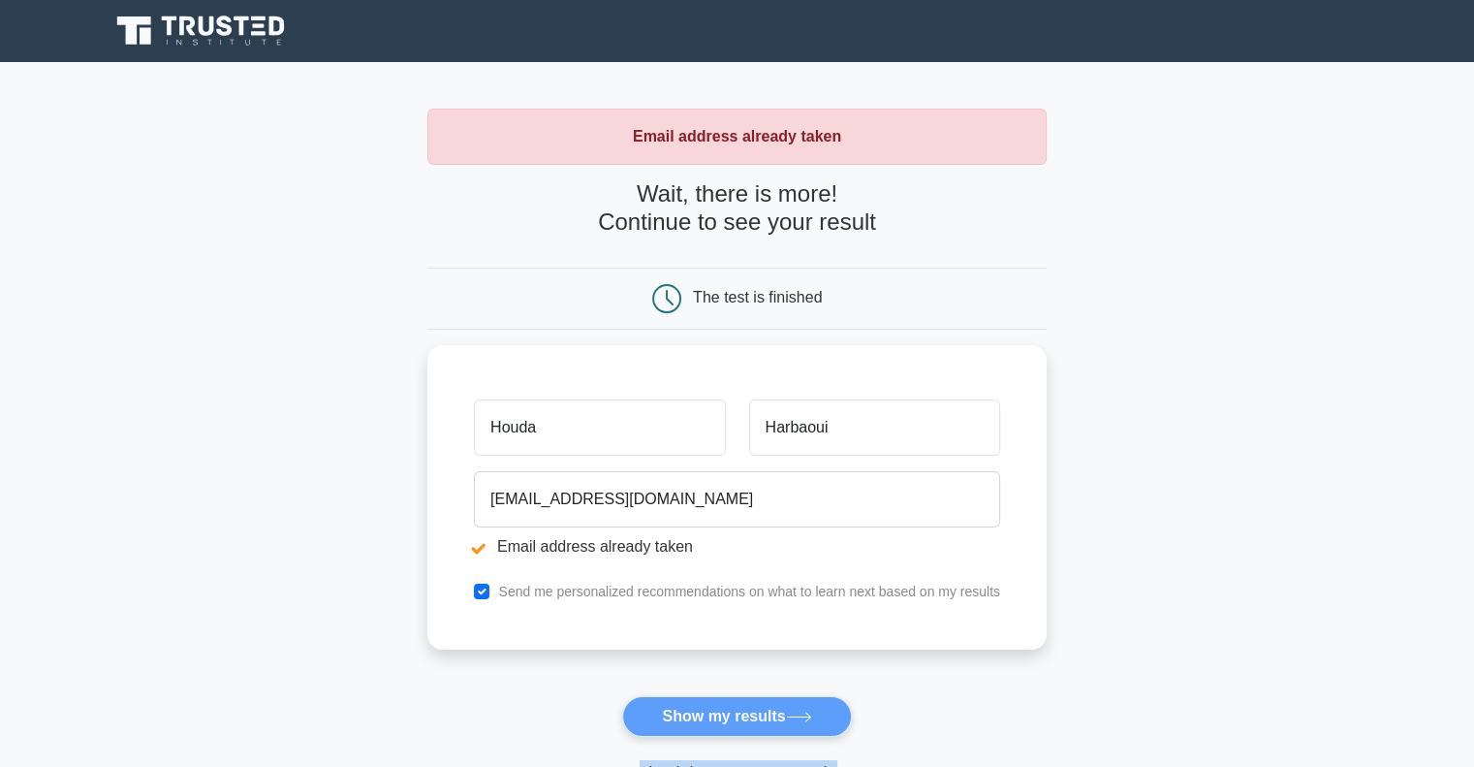
drag, startPoint x: 0, startPoint y: 0, endPoint x: 711, endPoint y: 709, distance: 1004.7
click at [711, 709] on form "Wait, there is more! Continue to see your result The test is finished [GEOGRAPH…" at bounding box center [736, 501] width 619 height 642
click at [711, 708] on form "Wait, there is more! Continue to see your result The test is finished [GEOGRAPH…" at bounding box center [736, 501] width 619 height 642
click at [711, 708] on form "Wait, there is more! Continue to see your result The test is finished Houda" at bounding box center [736, 501] width 619 height 642
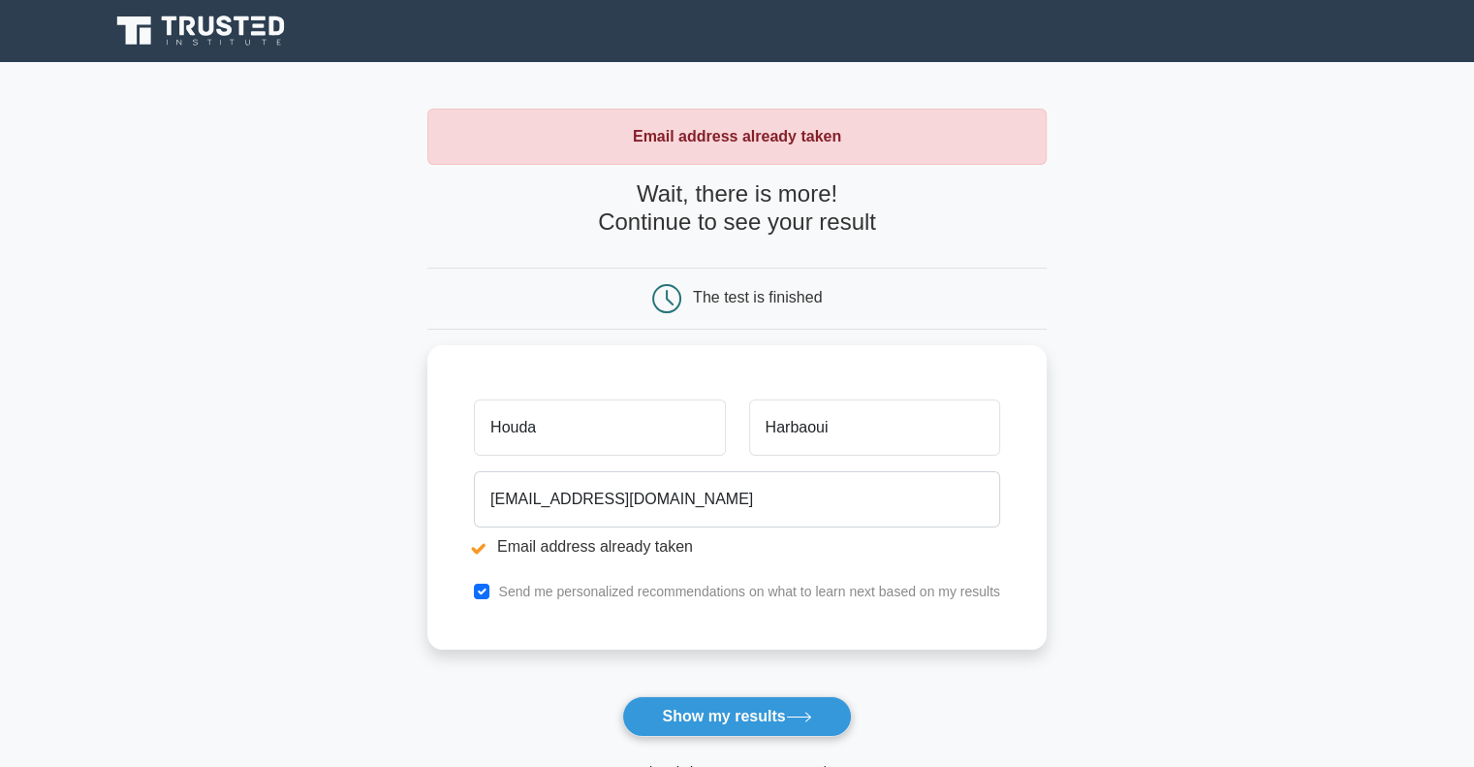
click at [711, 706] on button "Show my results" at bounding box center [736, 716] width 229 height 41
click at [710, 705] on button "Show my results" at bounding box center [736, 716] width 229 height 41
